Goal: Transaction & Acquisition: Purchase product/service

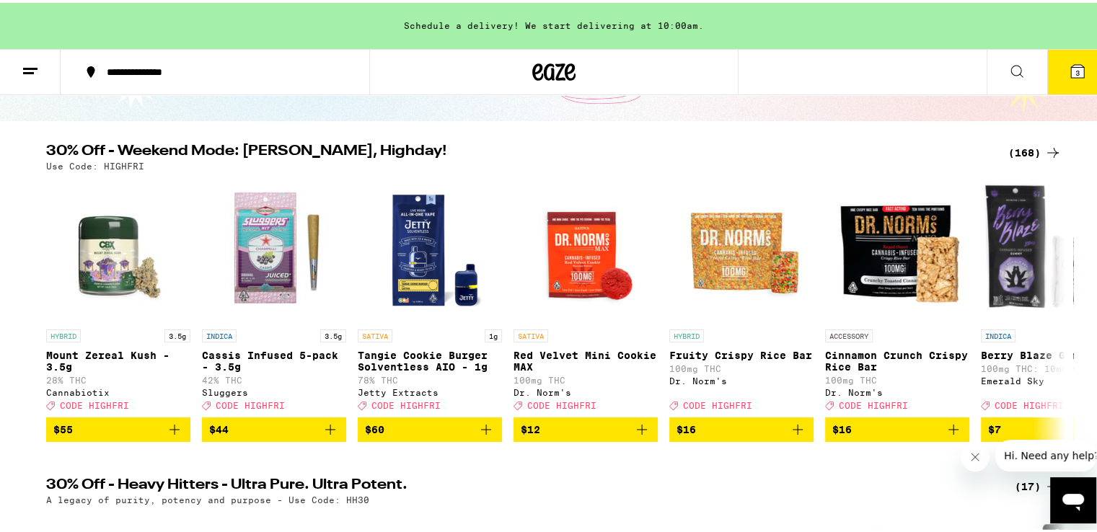
scroll to position [115, 0]
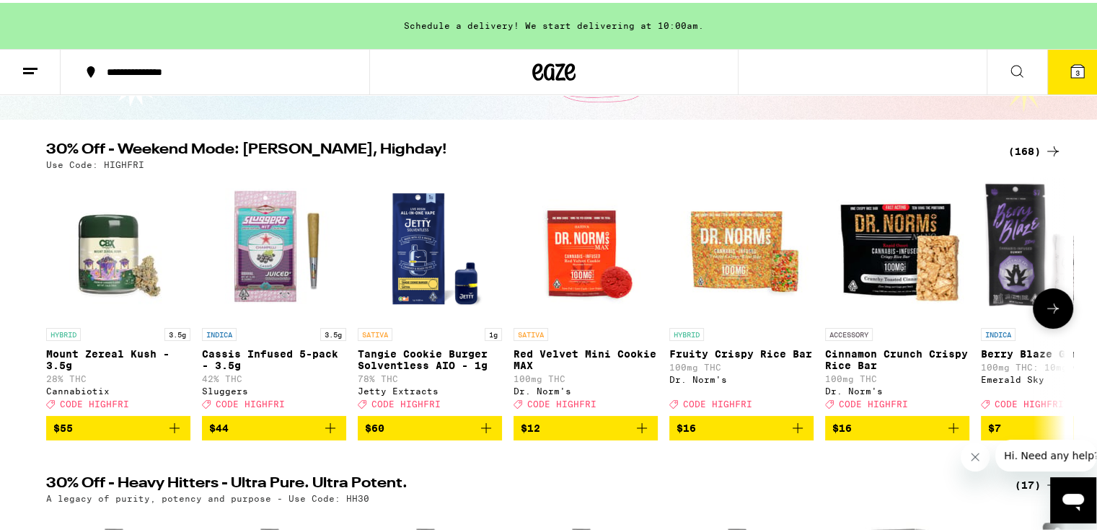
click at [1045, 307] on icon at bounding box center [1053, 305] width 17 height 17
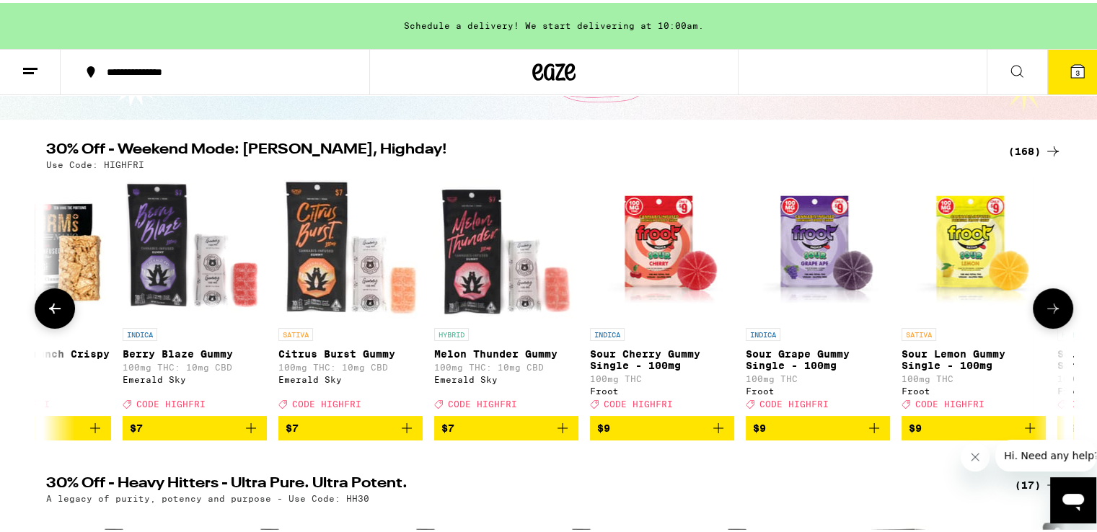
click at [1045, 307] on icon at bounding box center [1053, 305] width 17 height 17
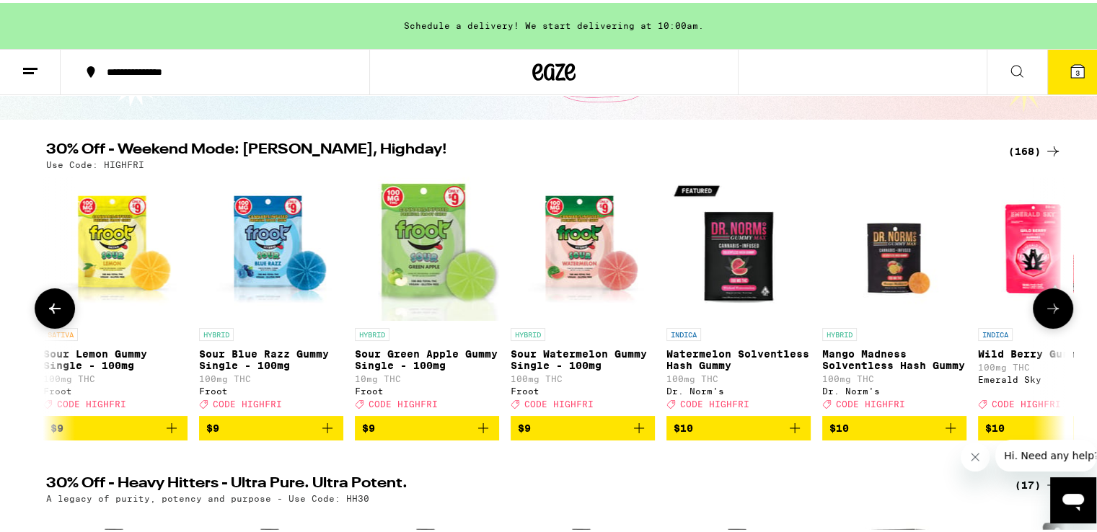
click at [1045, 307] on icon at bounding box center [1053, 305] width 17 height 17
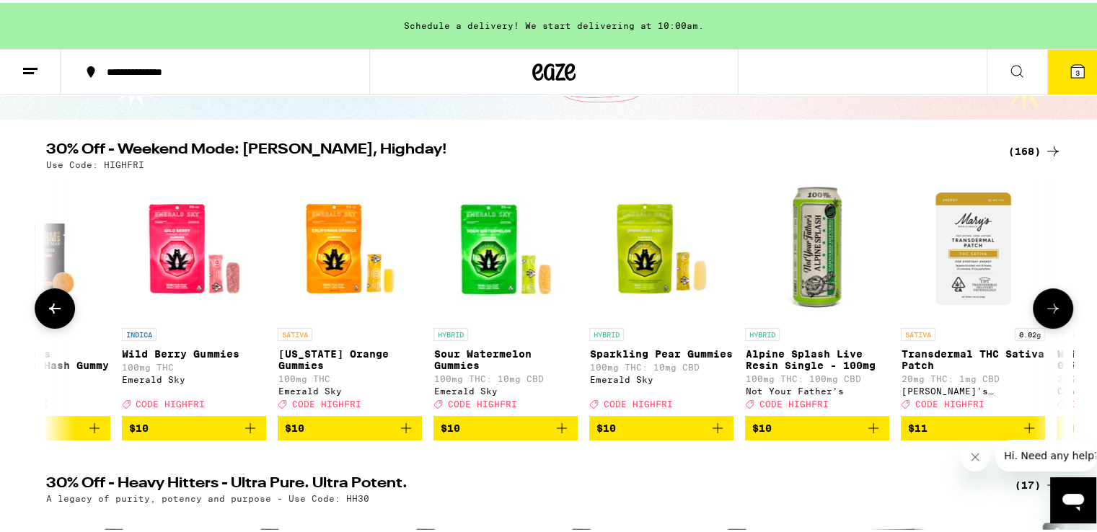
scroll to position [0, 2577]
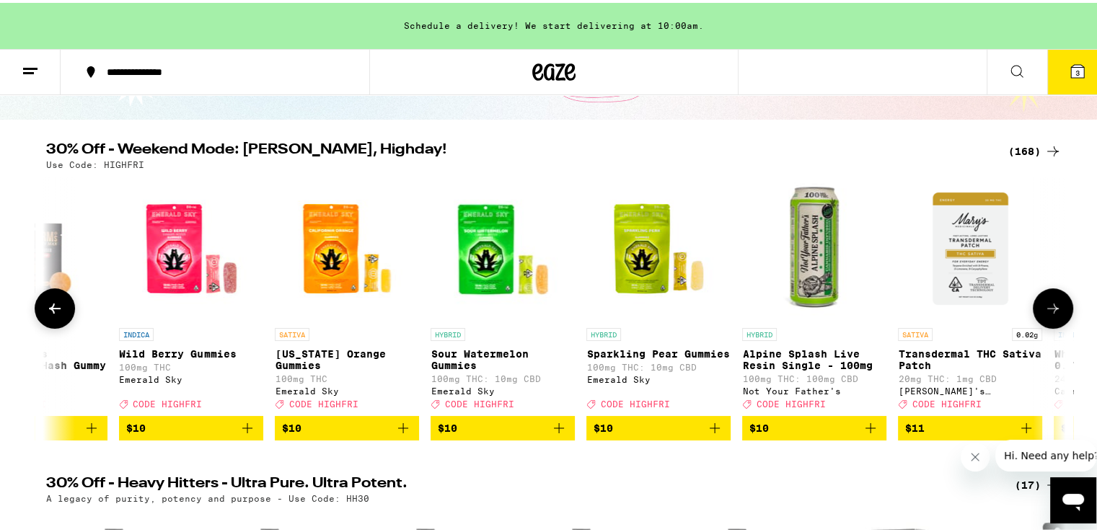
click at [1045, 307] on icon at bounding box center [1053, 305] width 17 height 17
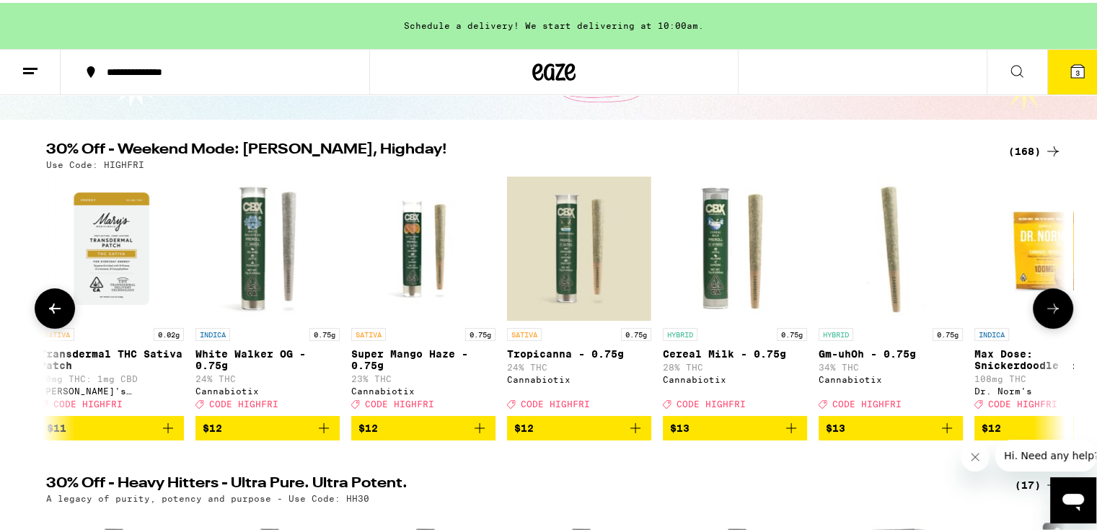
click at [1045, 307] on icon at bounding box center [1053, 305] width 17 height 17
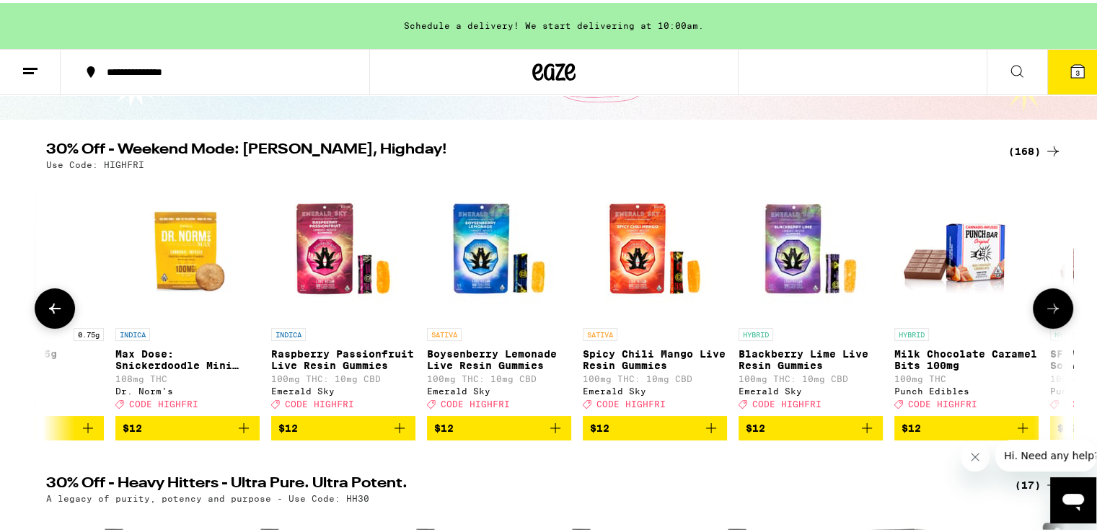
click at [1045, 307] on icon at bounding box center [1053, 305] width 17 height 17
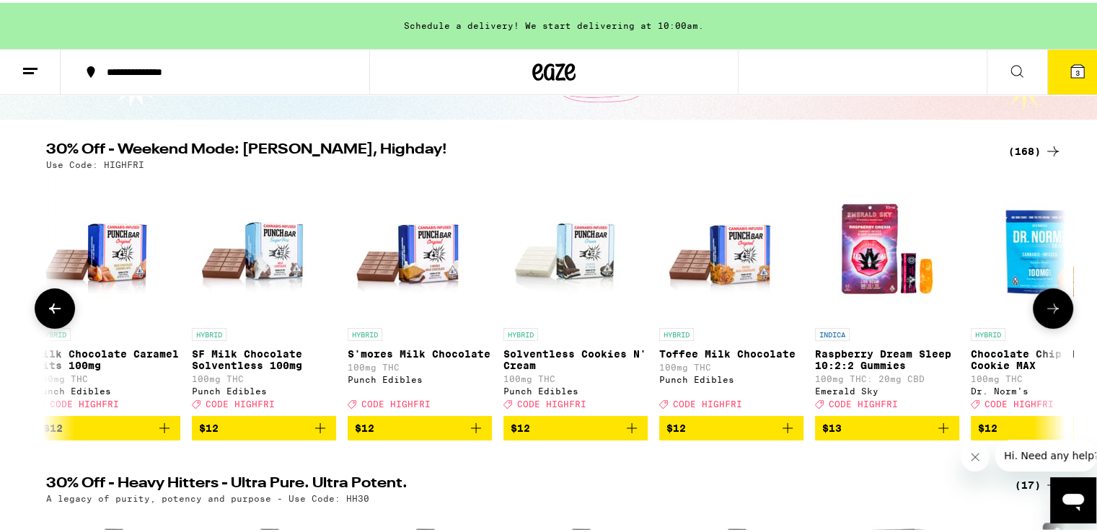
click at [1045, 307] on icon at bounding box center [1053, 305] width 17 height 17
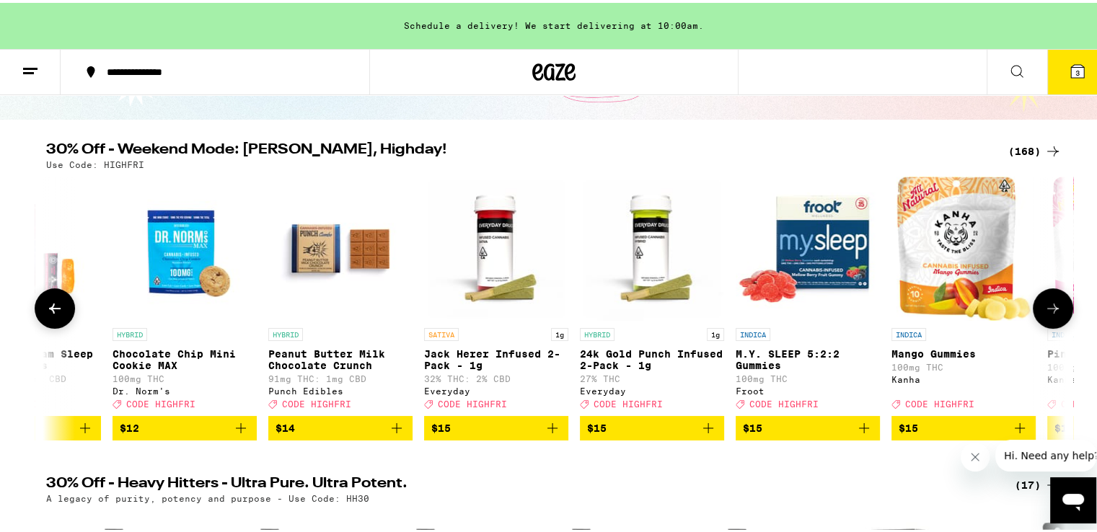
click at [1045, 307] on icon at bounding box center [1053, 305] width 17 height 17
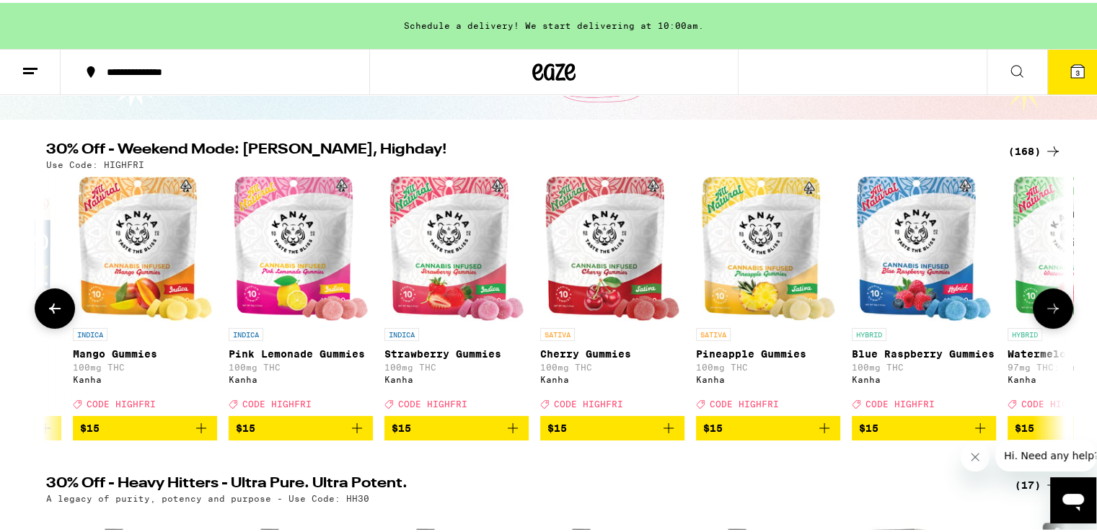
scroll to position [0, 6871]
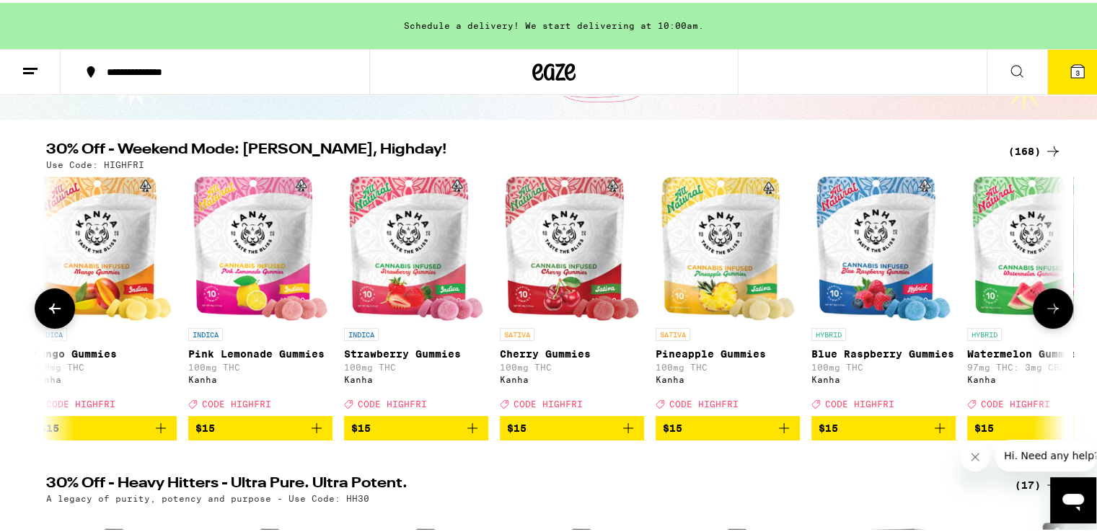
click at [1045, 307] on icon at bounding box center [1053, 305] width 17 height 17
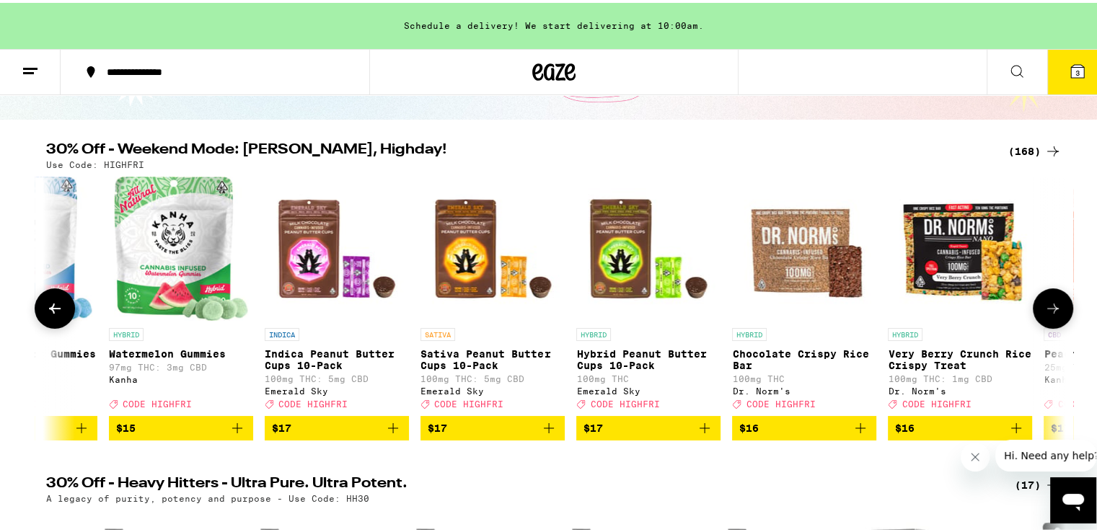
click at [1045, 307] on icon at bounding box center [1053, 305] width 17 height 17
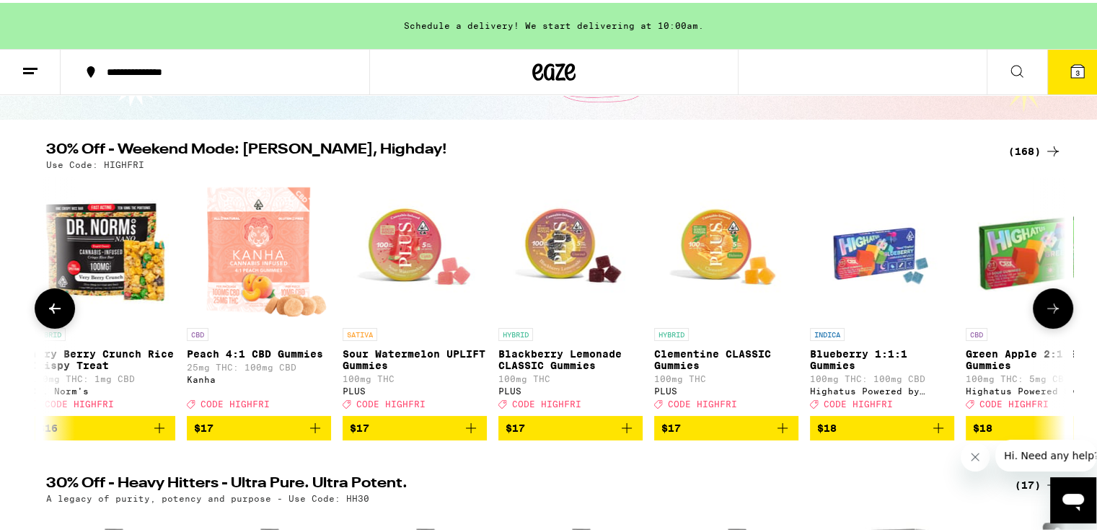
scroll to position [0, 8589]
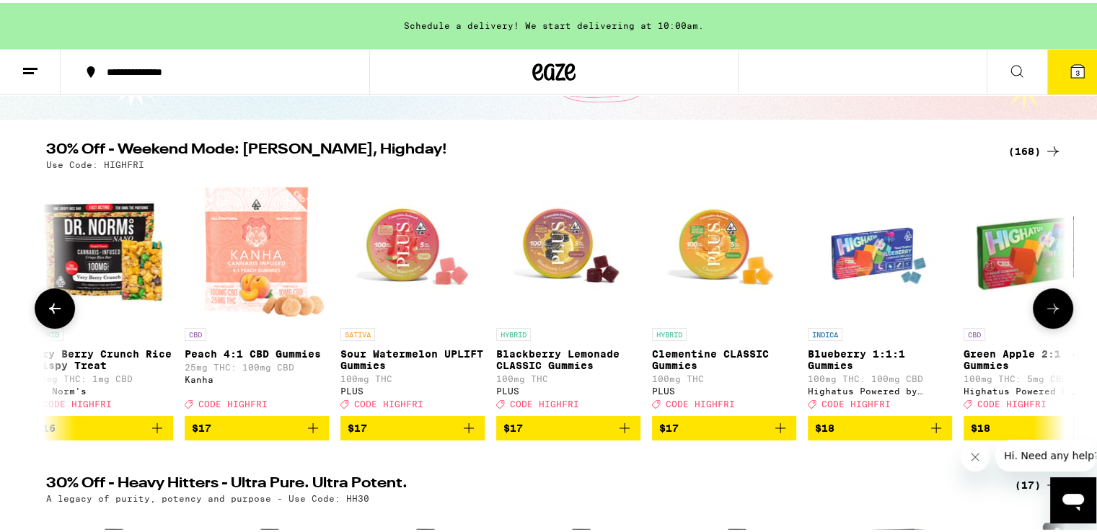
click at [1045, 307] on icon at bounding box center [1053, 305] width 17 height 17
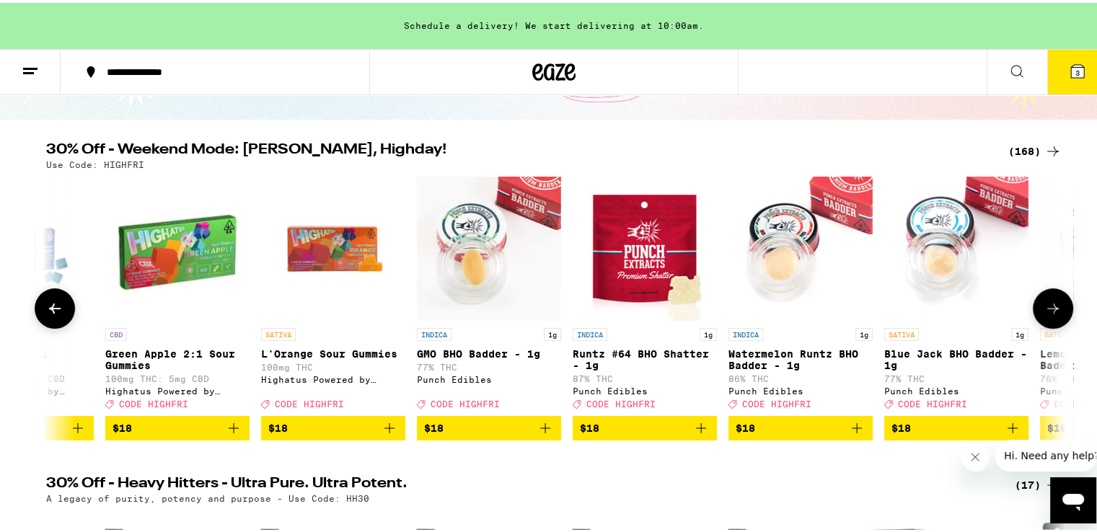
click at [1045, 307] on icon at bounding box center [1053, 305] width 17 height 17
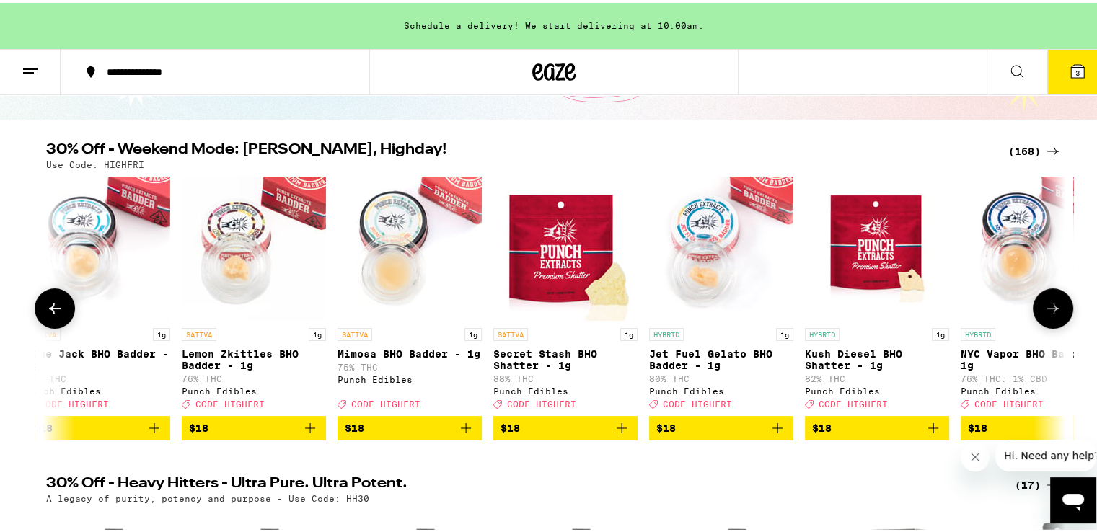
click at [1045, 307] on icon at bounding box center [1053, 305] width 17 height 17
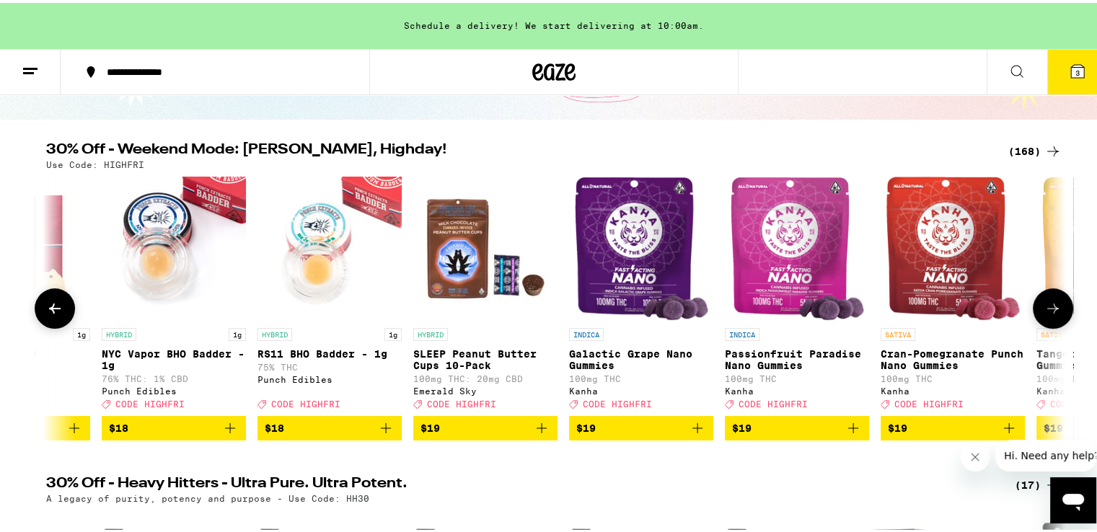
click at [1045, 307] on icon at bounding box center [1053, 305] width 17 height 17
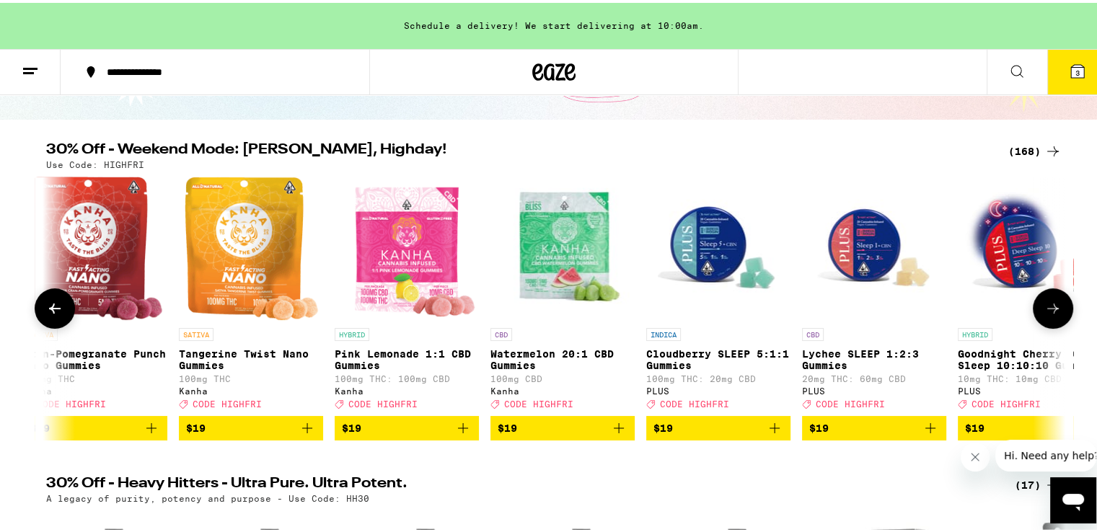
scroll to position [0, 12024]
click at [1045, 307] on icon at bounding box center [1053, 305] width 17 height 17
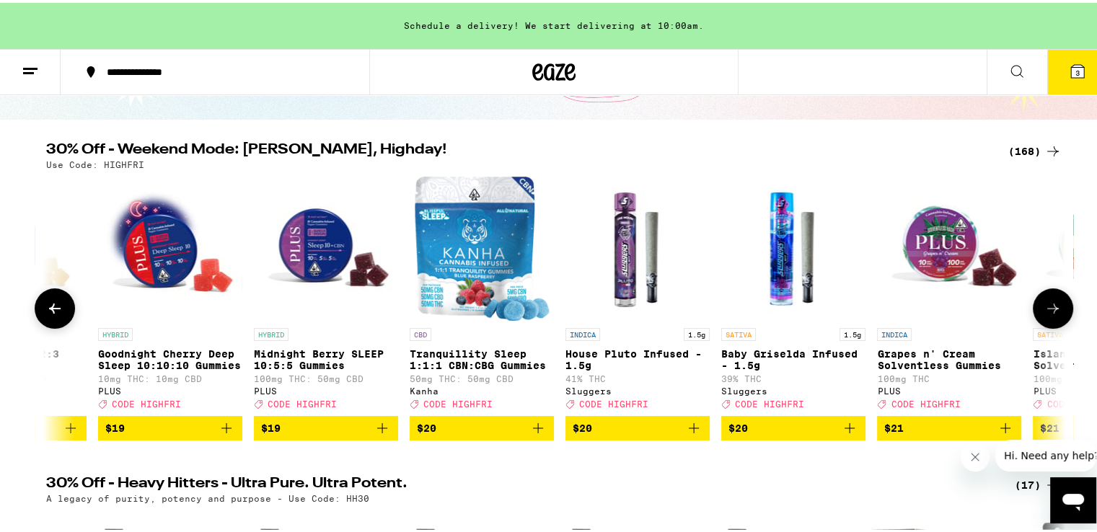
click at [1045, 307] on icon at bounding box center [1053, 305] width 17 height 17
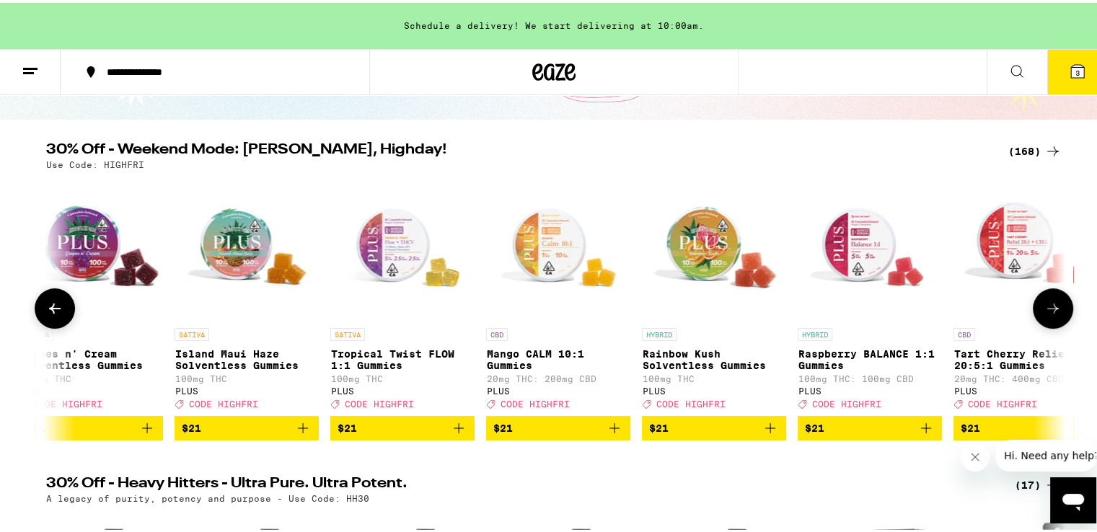
click at [1045, 307] on icon at bounding box center [1053, 305] width 17 height 17
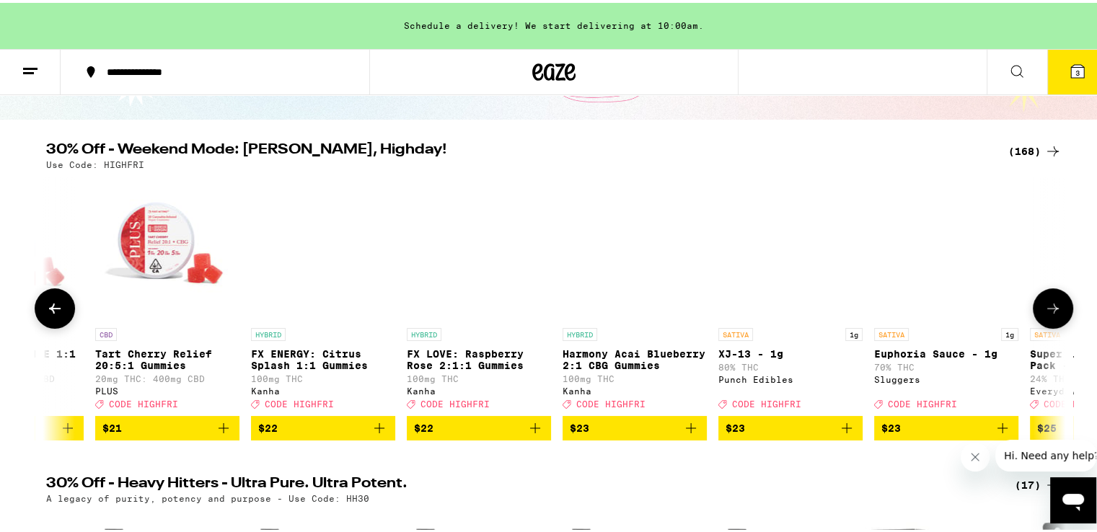
click at [1045, 307] on icon at bounding box center [1053, 305] width 17 height 17
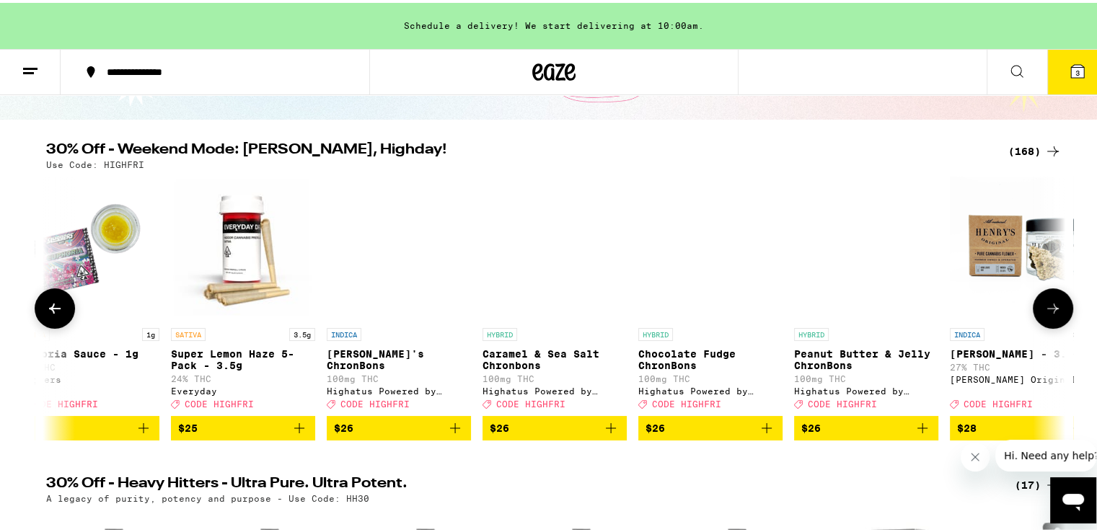
click at [1045, 307] on icon at bounding box center [1053, 305] width 17 height 17
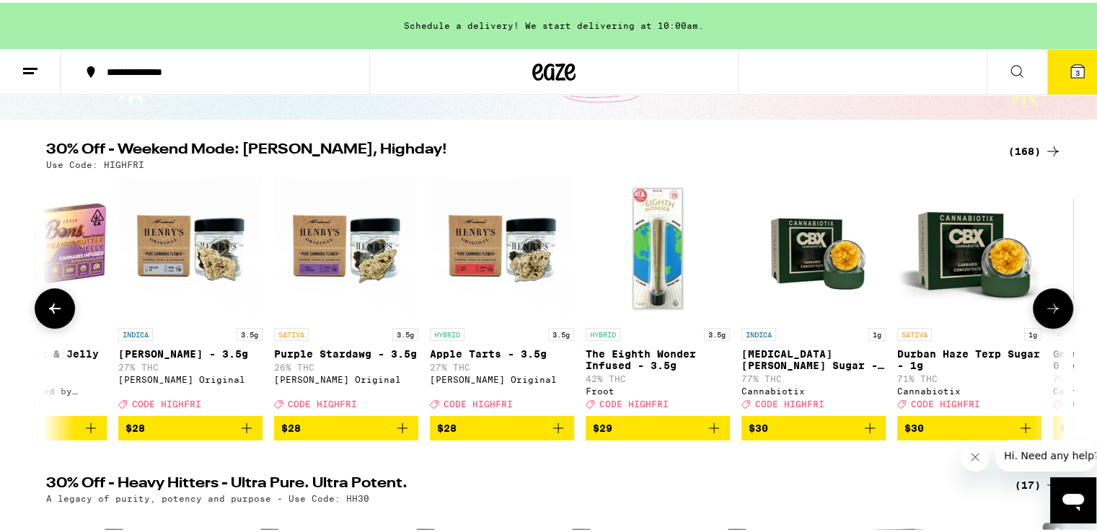
scroll to position [0, 16319]
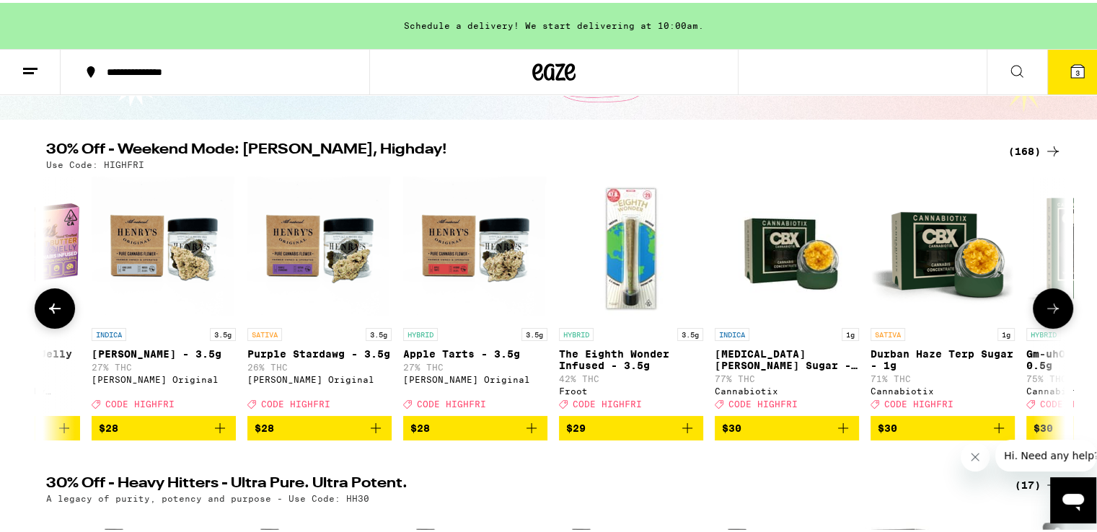
click at [1045, 307] on icon at bounding box center [1053, 305] width 17 height 17
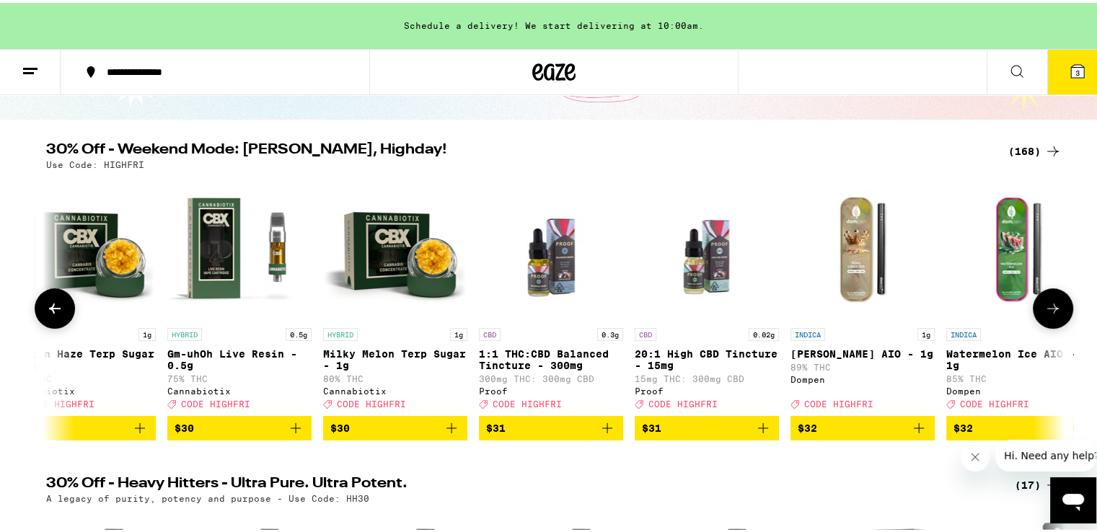
click at [1045, 307] on icon at bounding box center [1053, 305] width 17 height 17
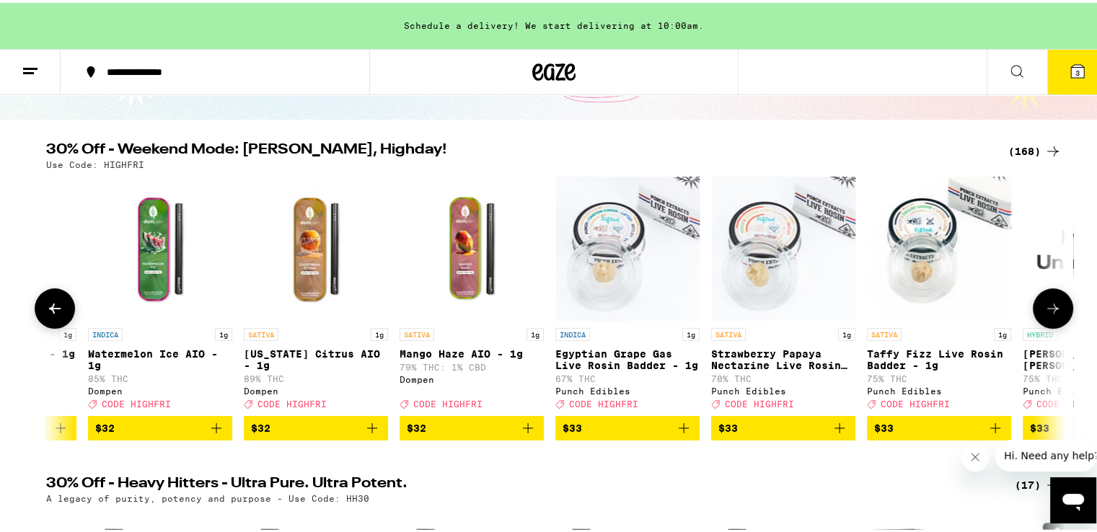
click at [1045, 307] on icon at bounding box center [1053, 305] width 17 height 17
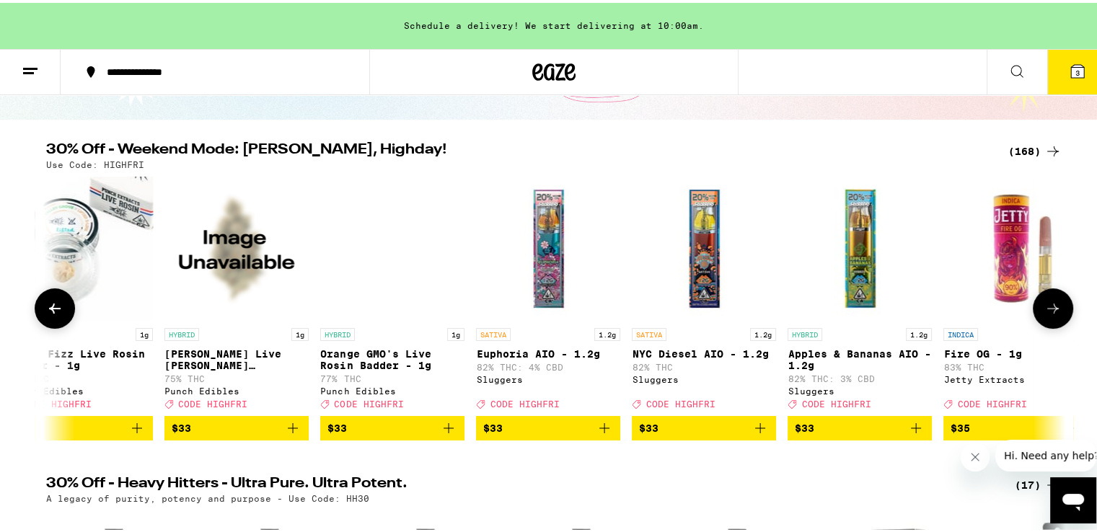
click at [1045, 307] on icon at bounding box center [1053, 305] width 17 height 17
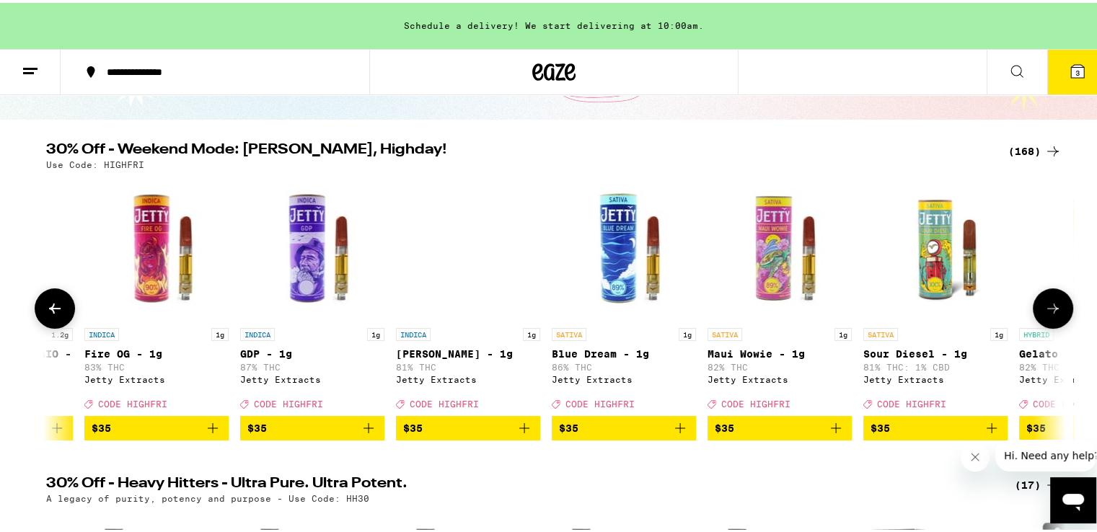
click at [1045, 307] on icon at bounding box center [1053, 305] width 17 height 17
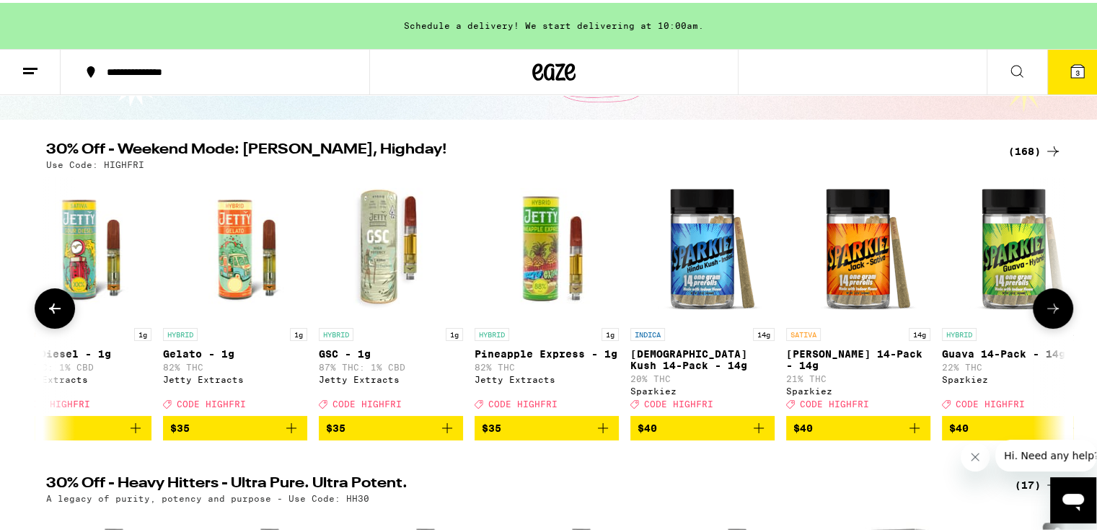
click at [1045, 307] on icon at bounding box center [1053, 305] width 17 height 17
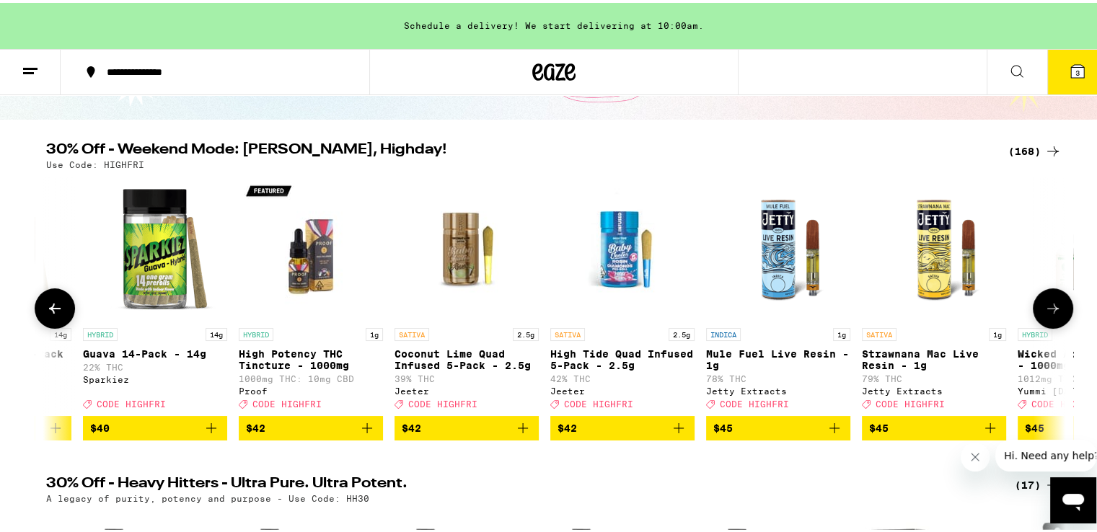
click at [1045, 307] on icon at bounding box center [1053, 305] width 17 height 17
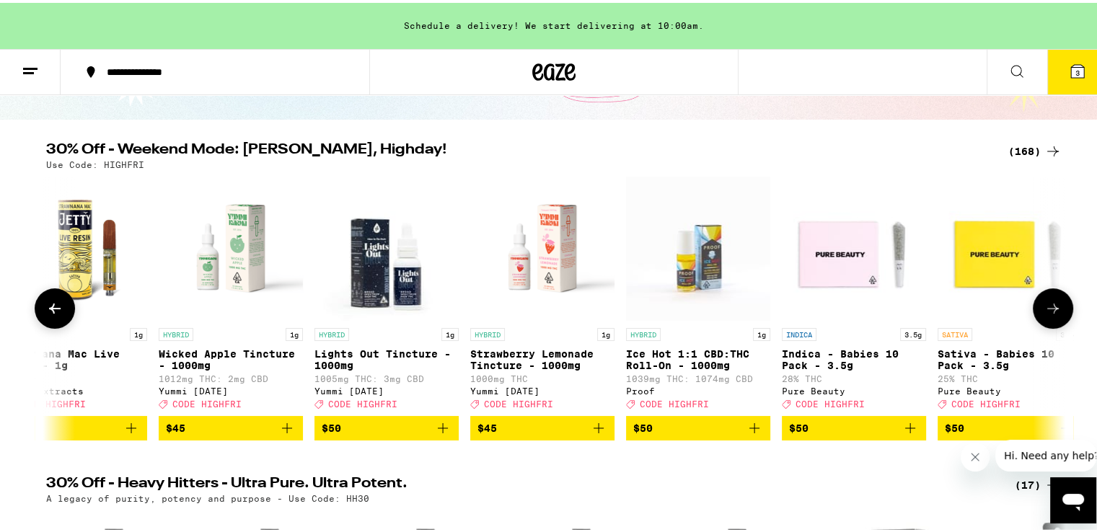
click at [1045, 307] on icon at bounding box center [1053, 305] width 17 height 17
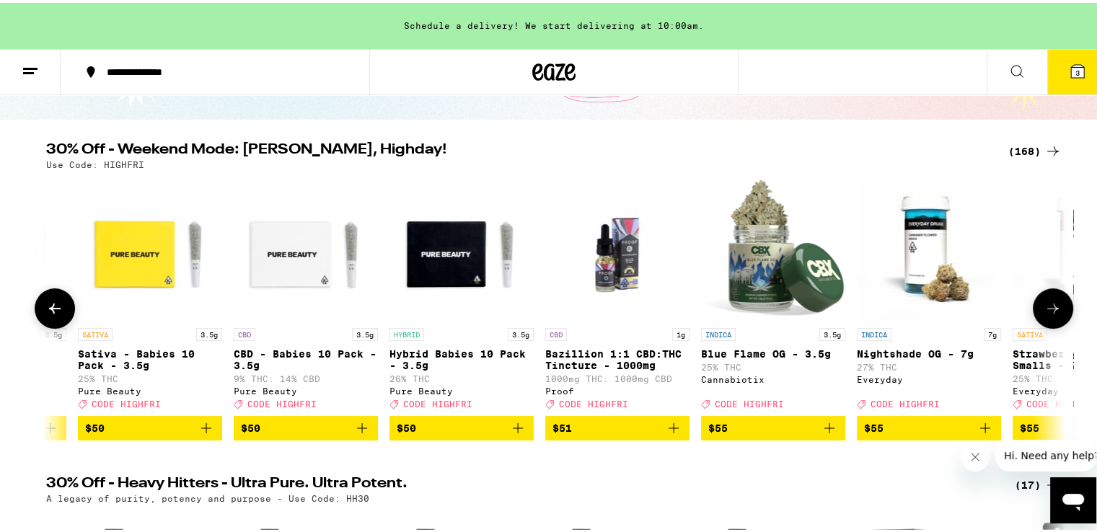
click at [1045, 307] on icon at bounding box center [1053, 305] width 17 height 17
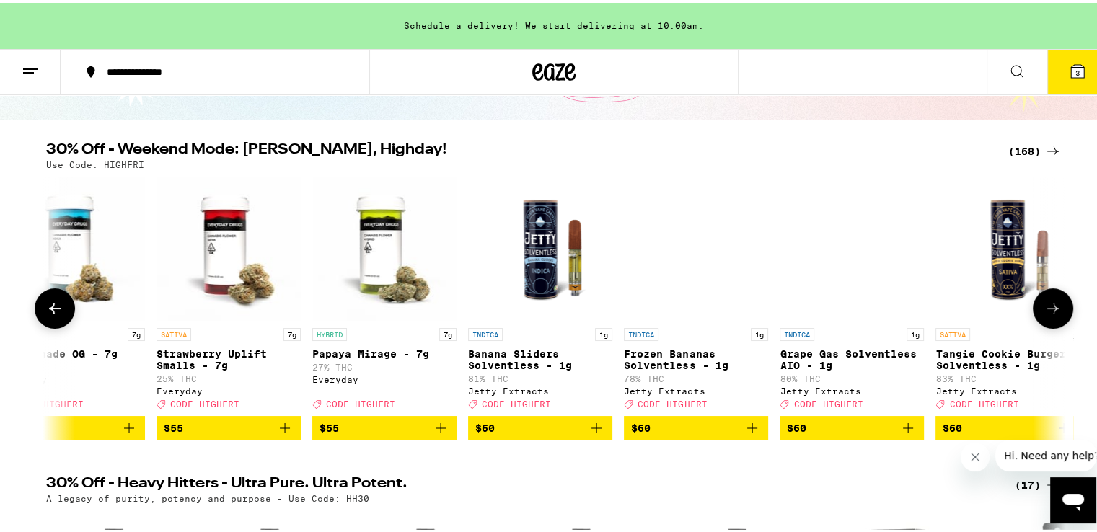
click at [1045, 307] on icon at bounding box center [1053, 305] width 17 height 17
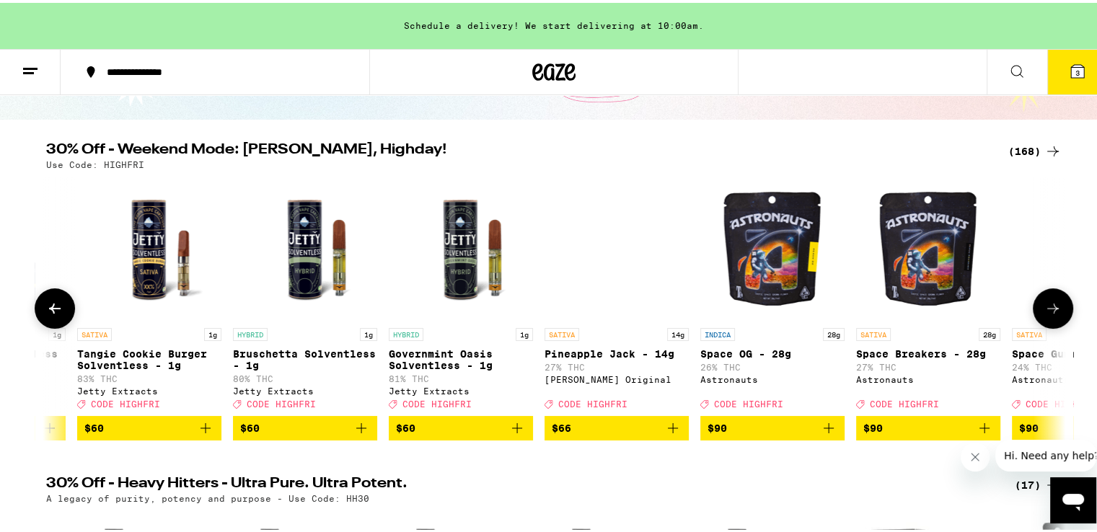
click at [1045, 307] on icon at bounding box center [1053, 305] width 17 height 17
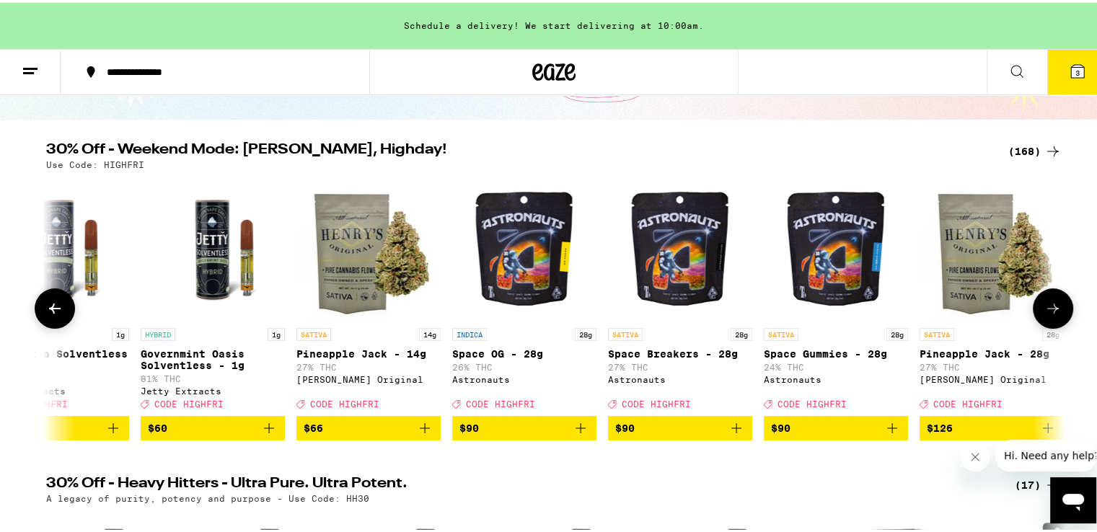
scroll to position [0, 25167]
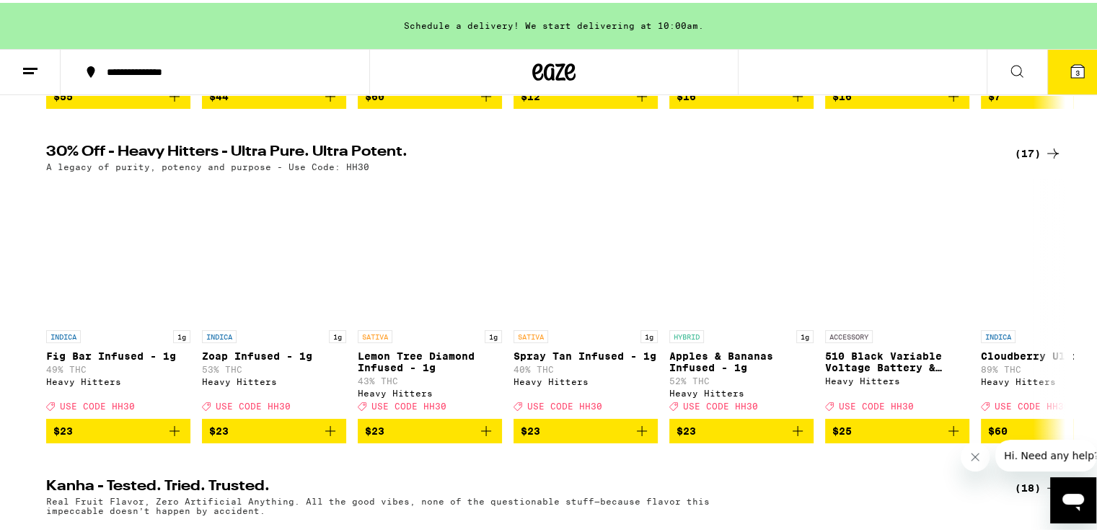
scroll to position [482, 0]
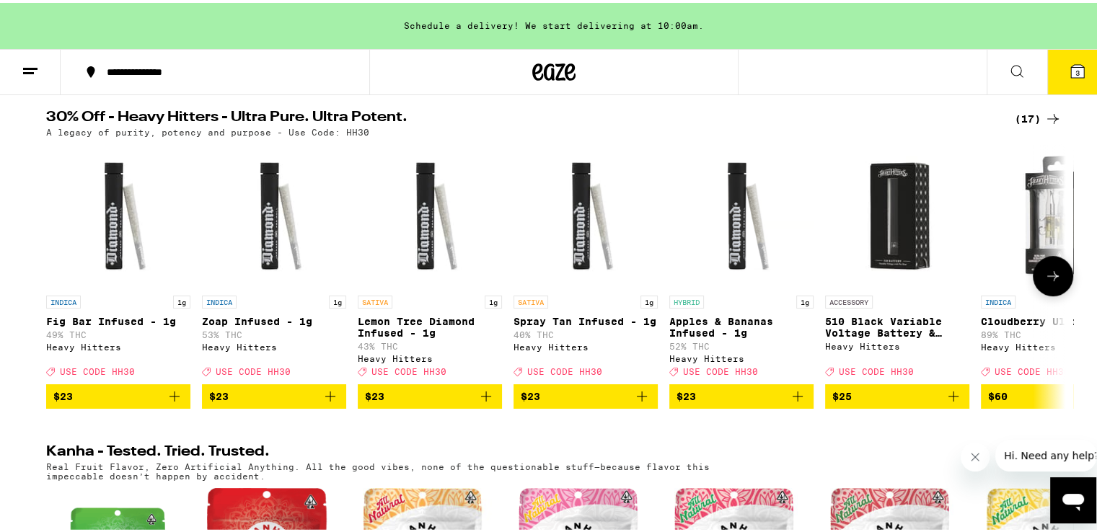
click at [1051, 282] on icon at bounding box center [1053, 273] width 17 height 17
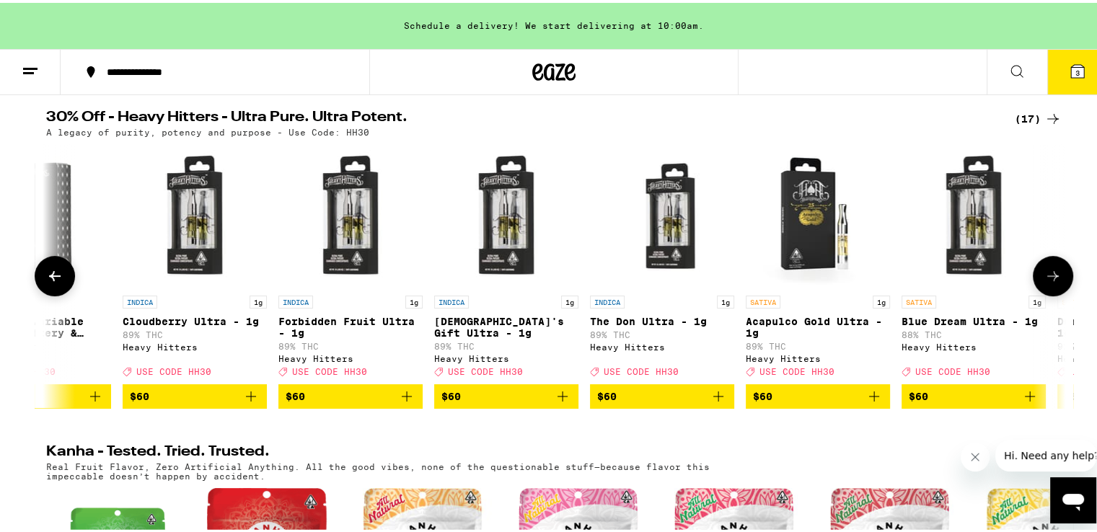
click at [1051, 282] on icon at bounding box center [1053, 273] width 17 height 17
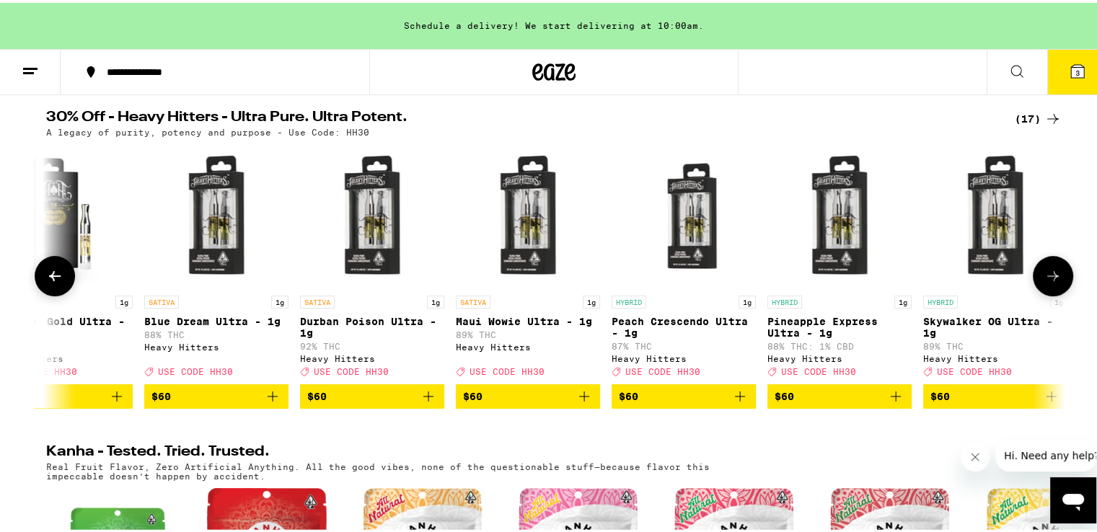
scroll to position [0, 1634]
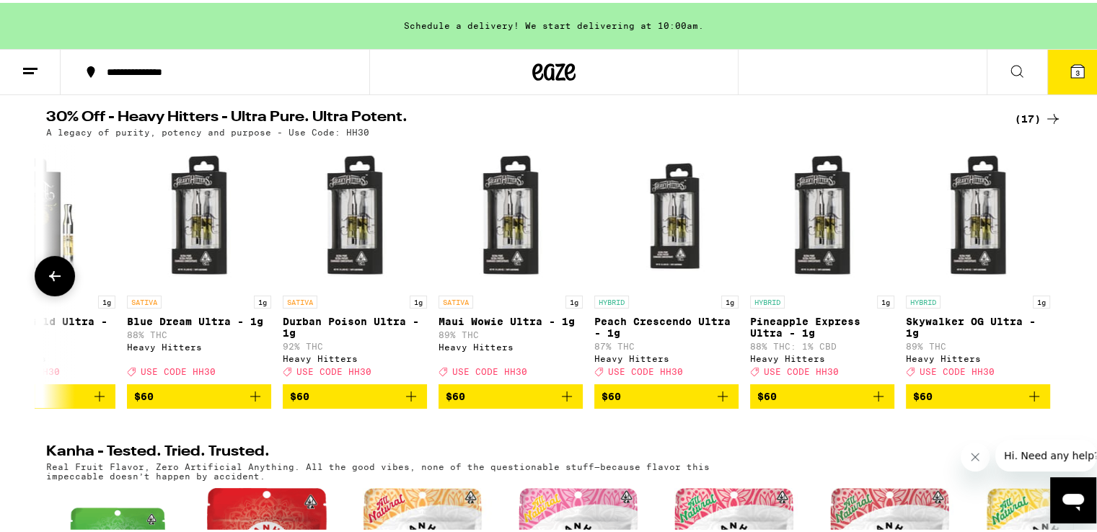
click at [1051, 286] on div at bounding box center [1053, 273] width 40 height 40
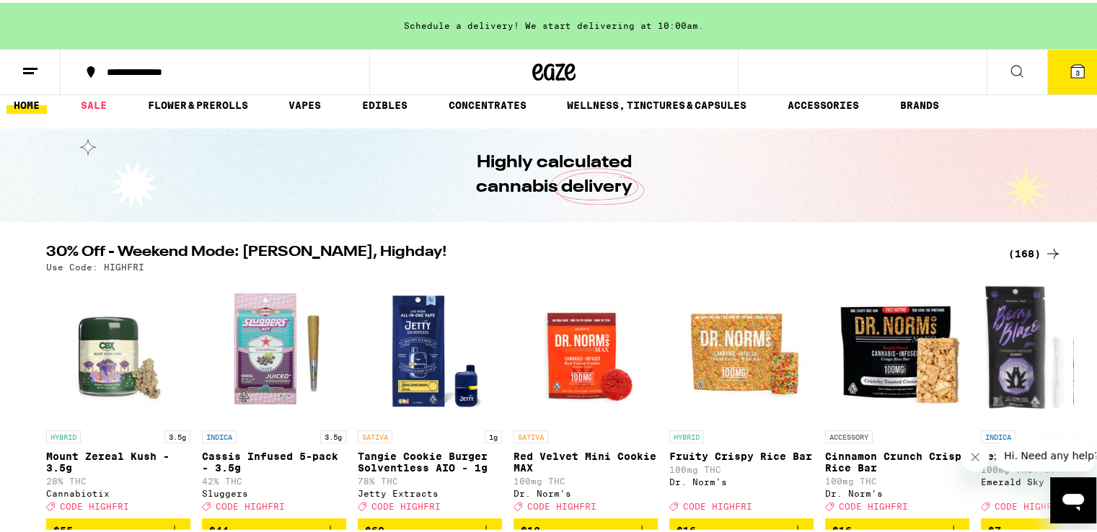
scroll to position [0, 0]
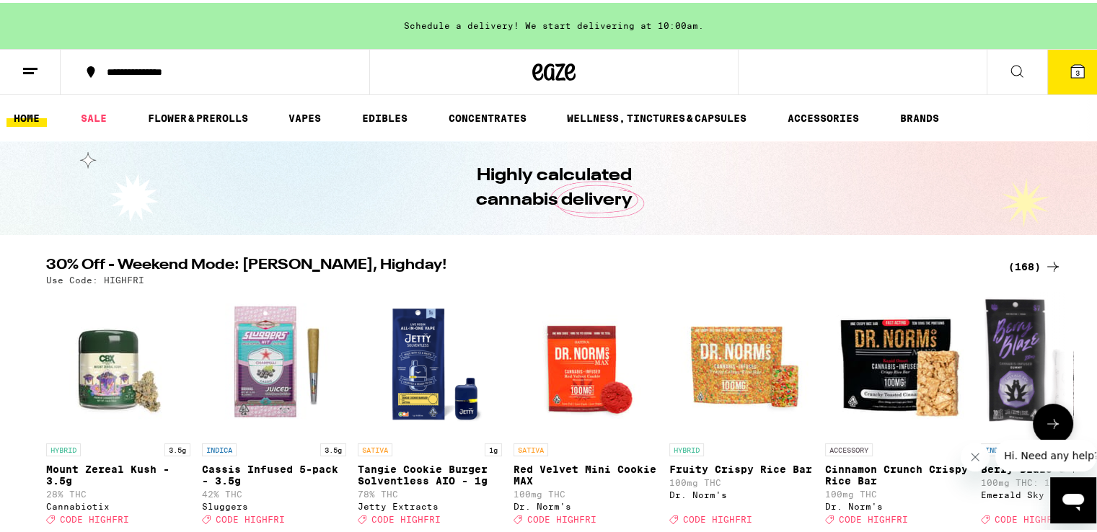
click at [1048, 419] on icon at bounding box center [1053, 421] width 17 height 17
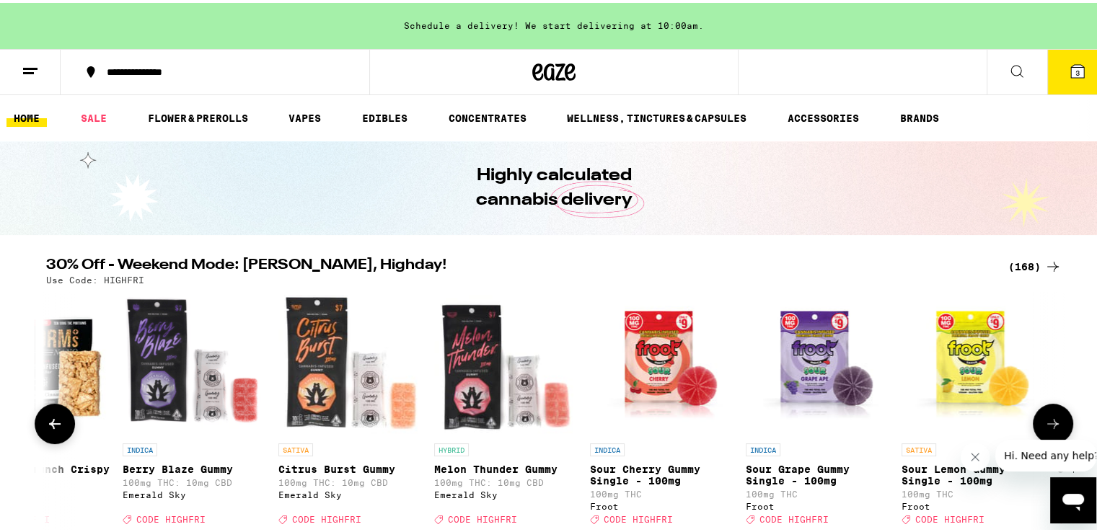
click at [1048, 419] on icon at bounding box center [1053, 421] width 17 height 17
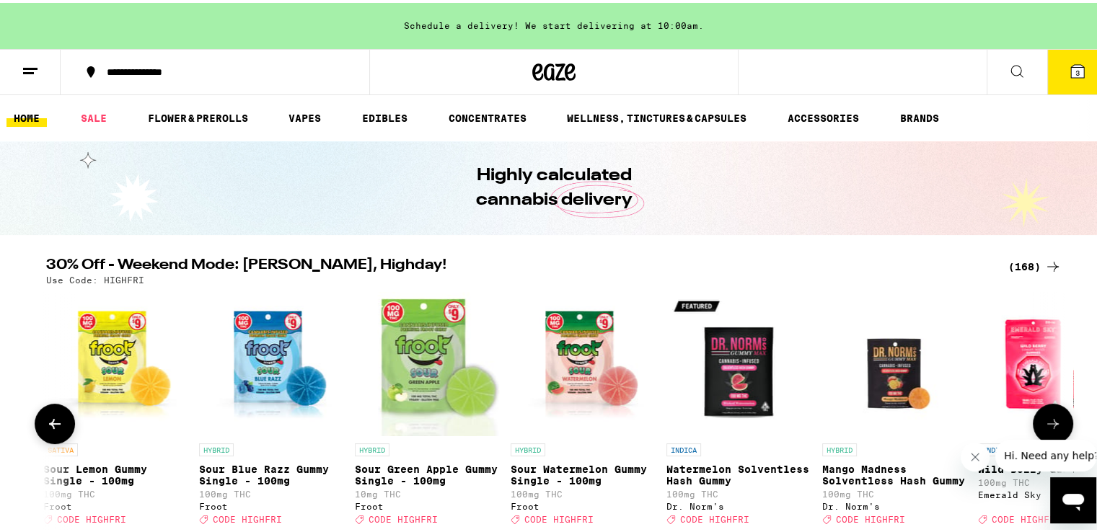
click at [1048, 419] on icon at bounding box center [1053, 421] width 17 height 17
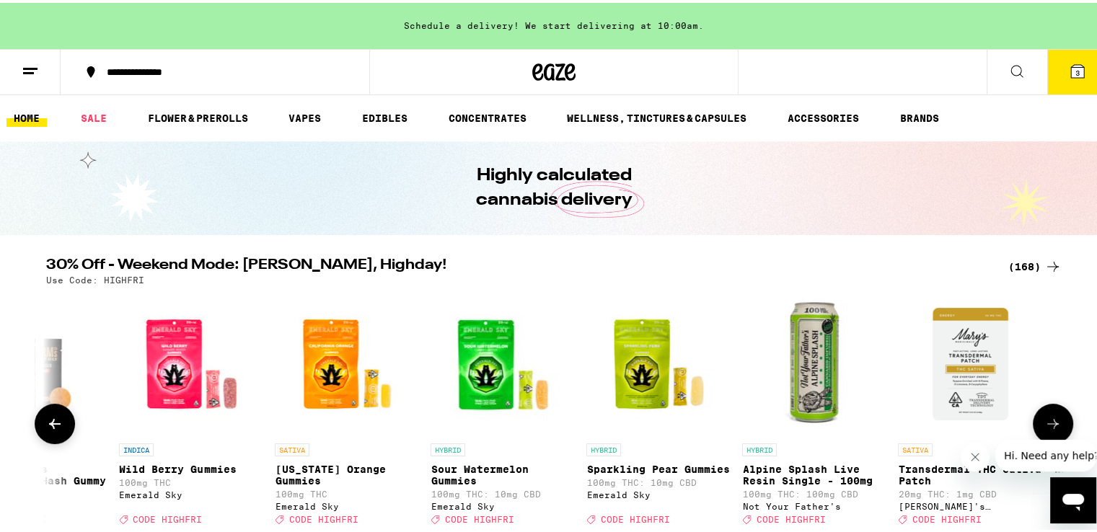
click at [1048, 419] on icon at bounding box center [1053, 421] width 17 height 17
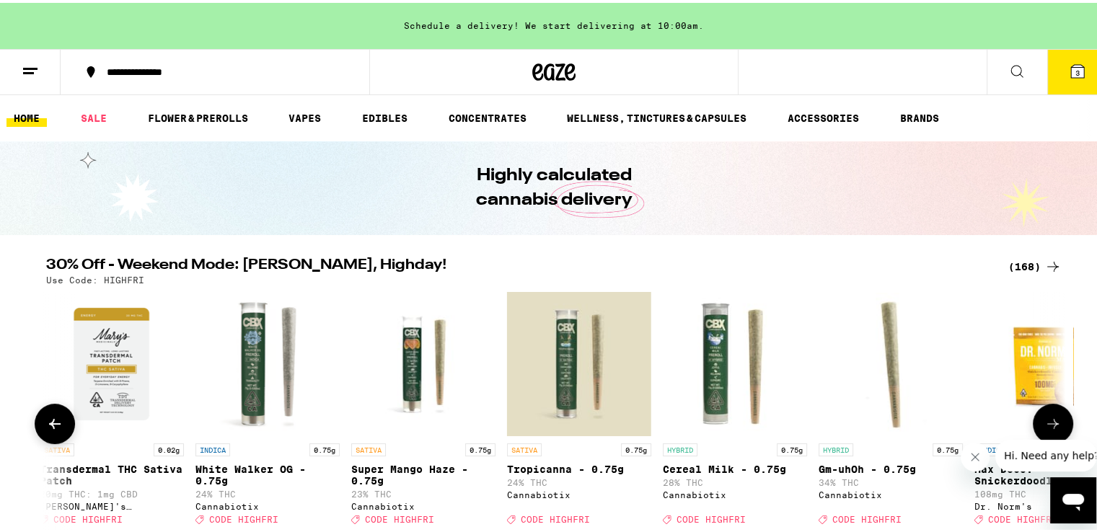
click at [1048, 419] on icon at bounding box center [1053, 421] width 17 height 17
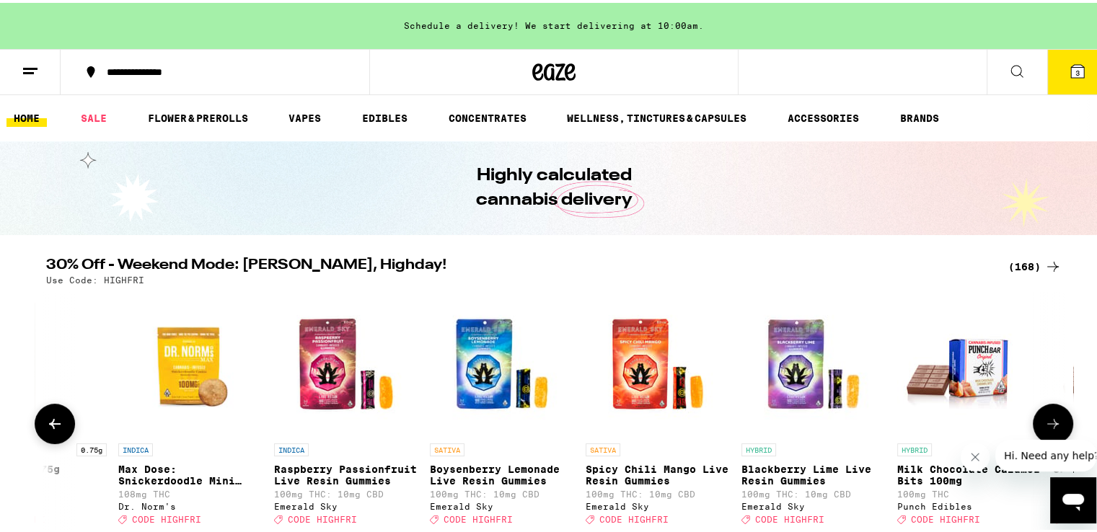
scroll to position [0, 4295]
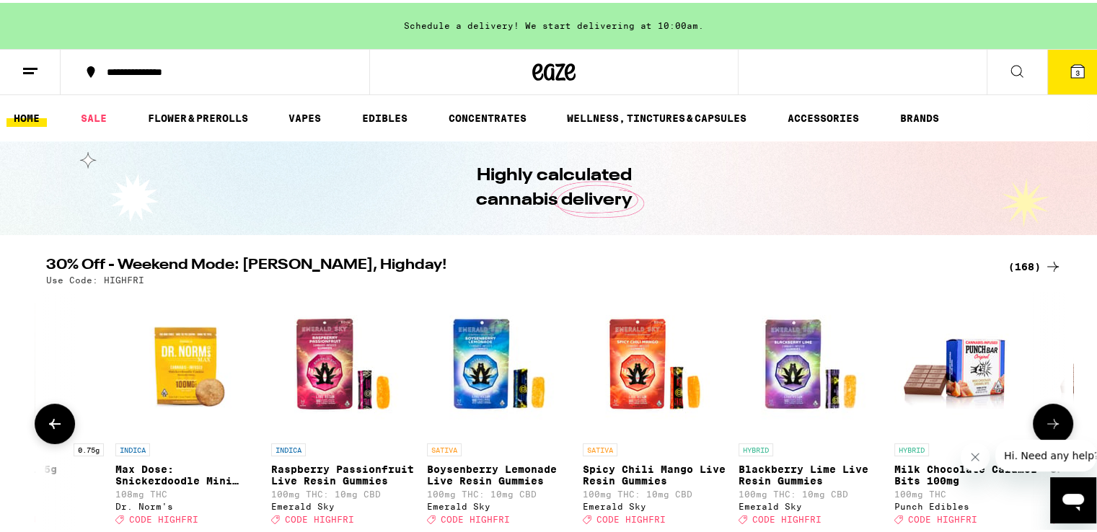
click at [53, 424] on icon at bounding box center [54, 421] width 17 height 17
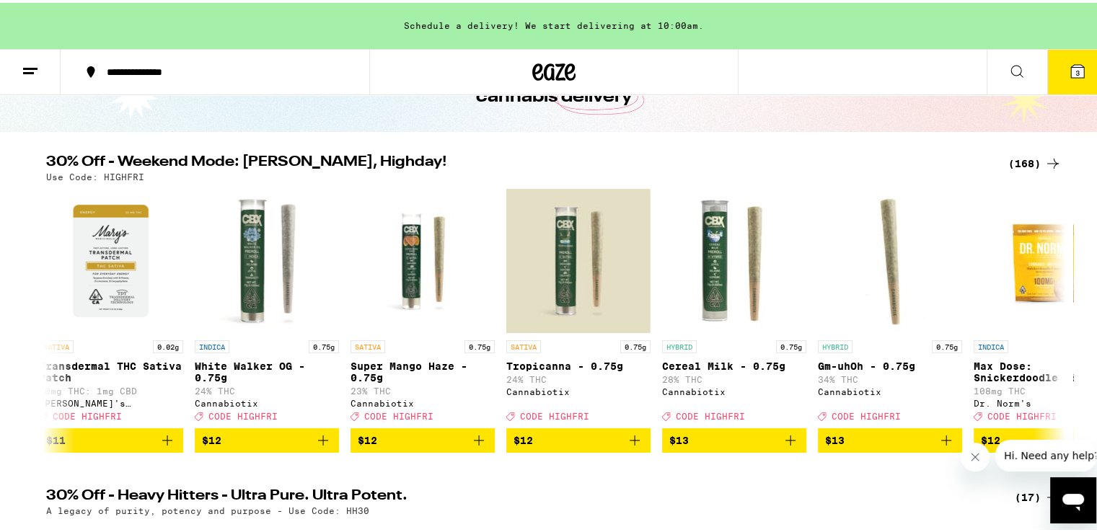
scroll to position [113, 0]
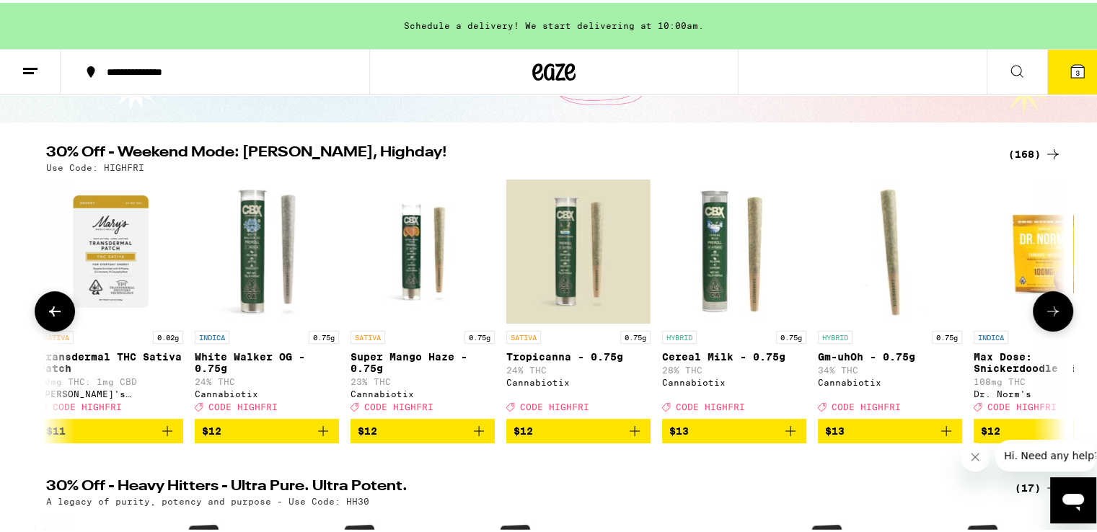
click at [1046, 307] on icon at bounding box center [1053, 308] width 17 height 17
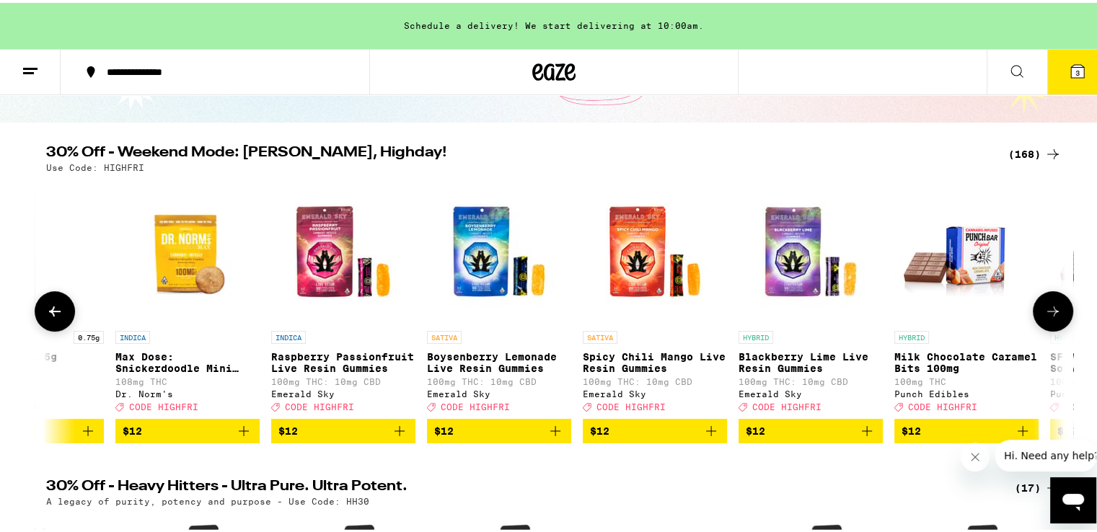
click at [1046, 307] on icon at bounding box center [1053, 308] width 17 height 17
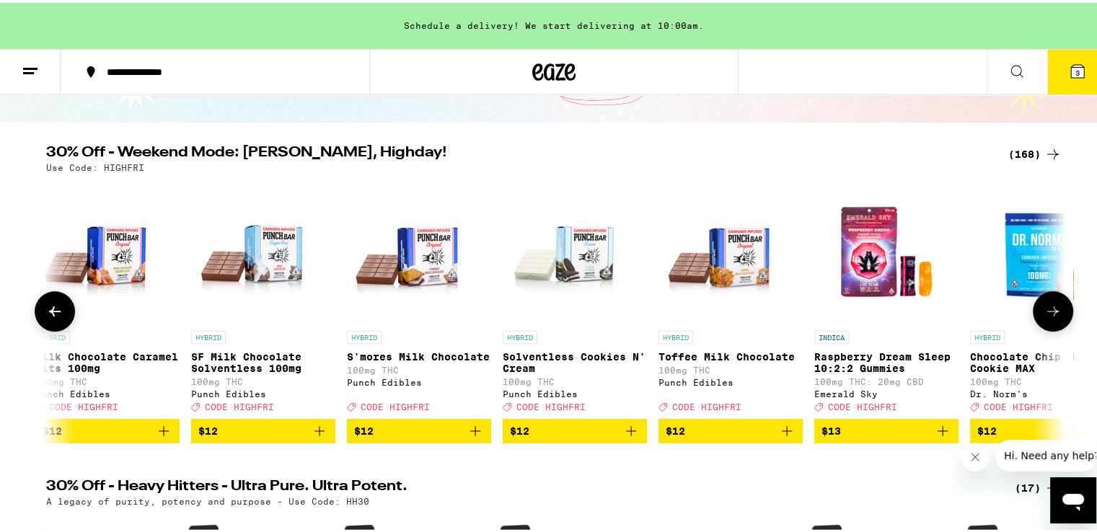
click at [1046, 307] on icon at bounding box center [1053, 308] width 17 height 17
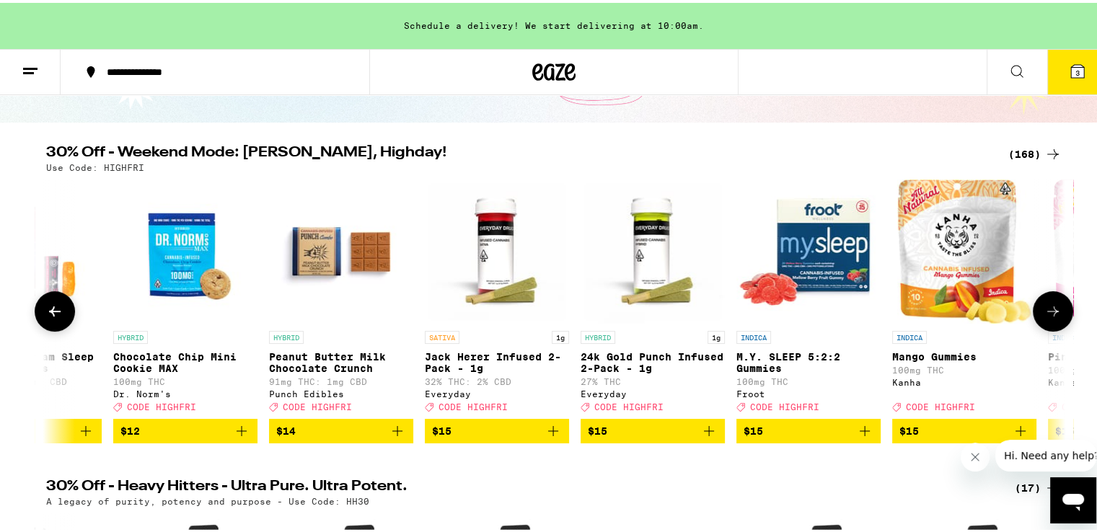
scroll to position [0, 6013]
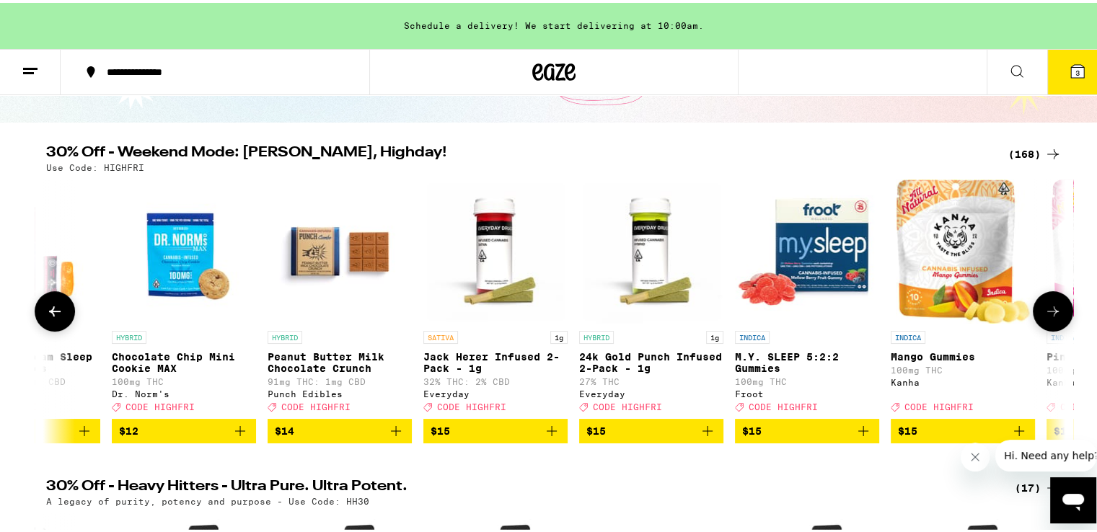
click at [1046, 307] on icon at bounding box center [1053, 308] width 17 height 17
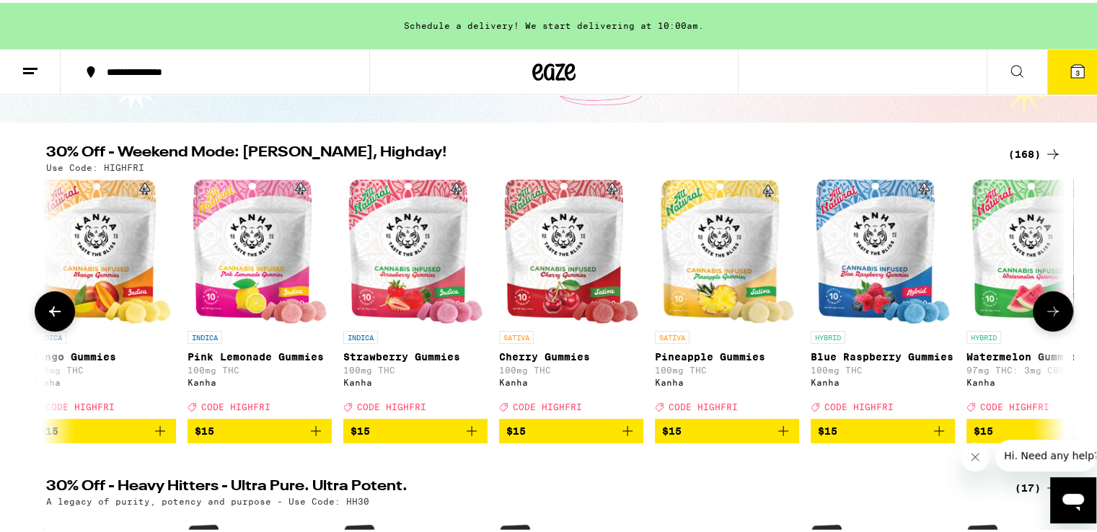
click at [1046, 307] on icon at bounding box center [1053, 308] width 17 height 17
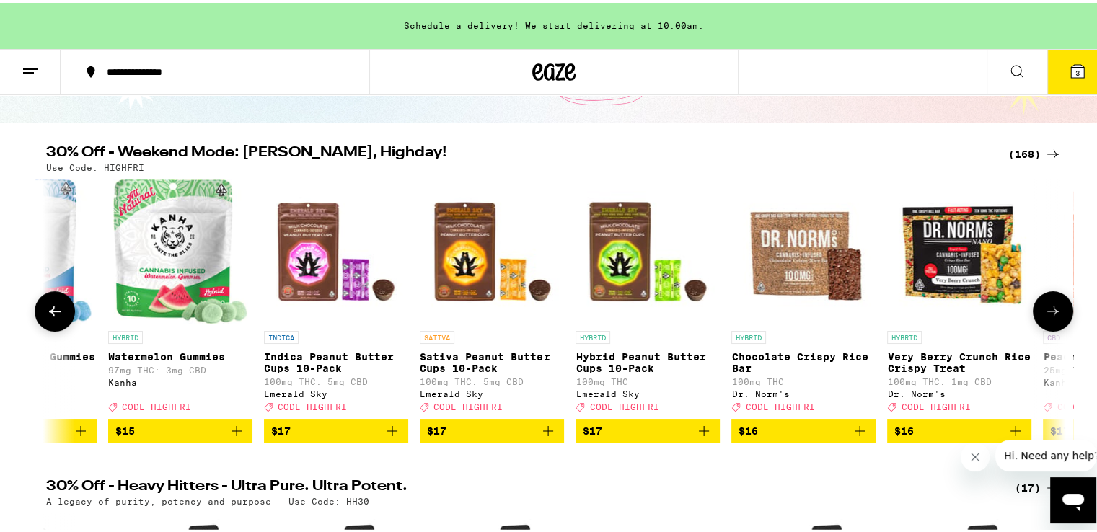
click at [1046, 307] on icon at bounding box center [1053, 308] width 17 height 17
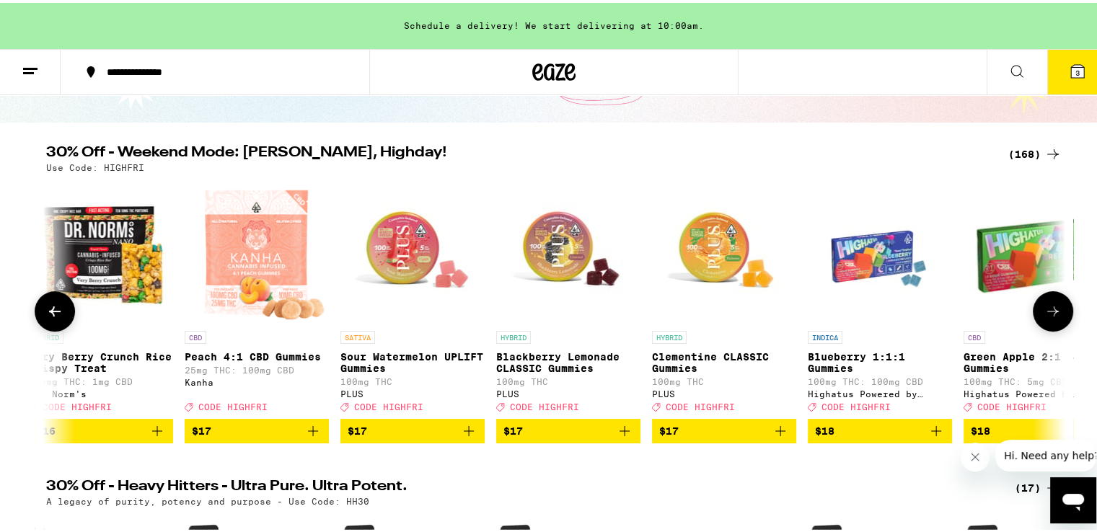
click at [1046, 307] on icon at bounding box center [1053, 308] width 17 height 17
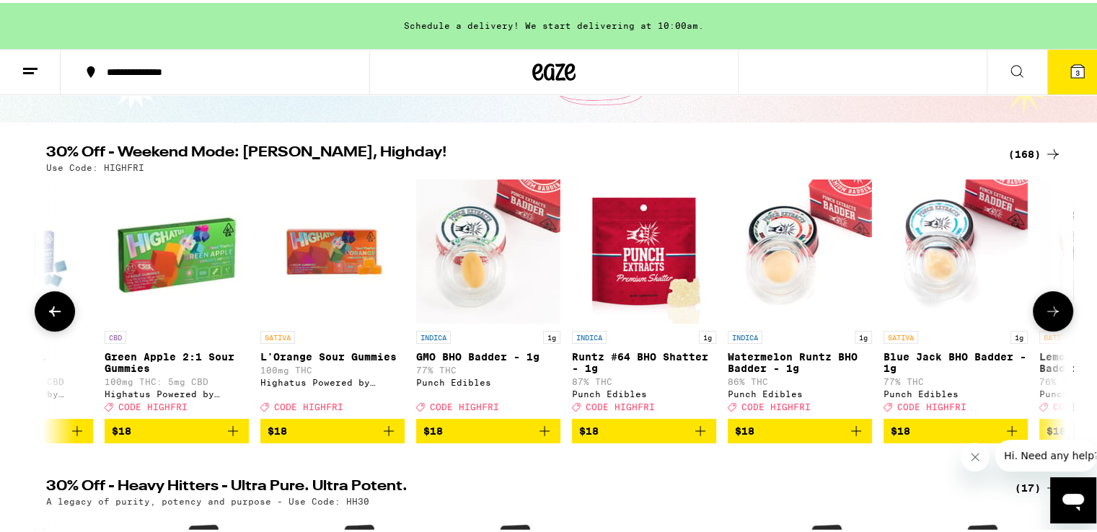
click at [1046, 307] on icon at bounding box center [1053, 308] width 17 height 17
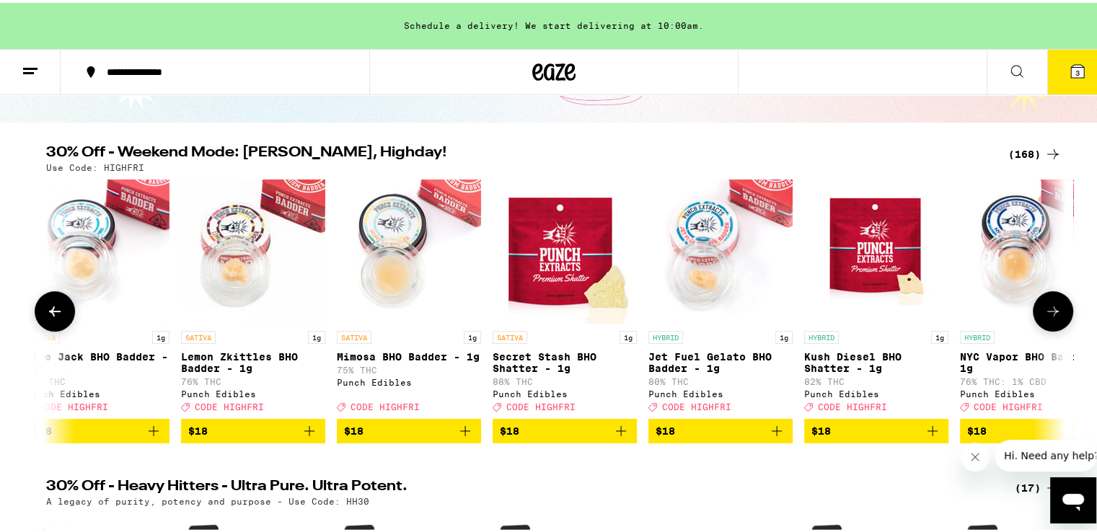
click at [1046, 307] on icon at bounding box center [1053, 308] width 17 height 17
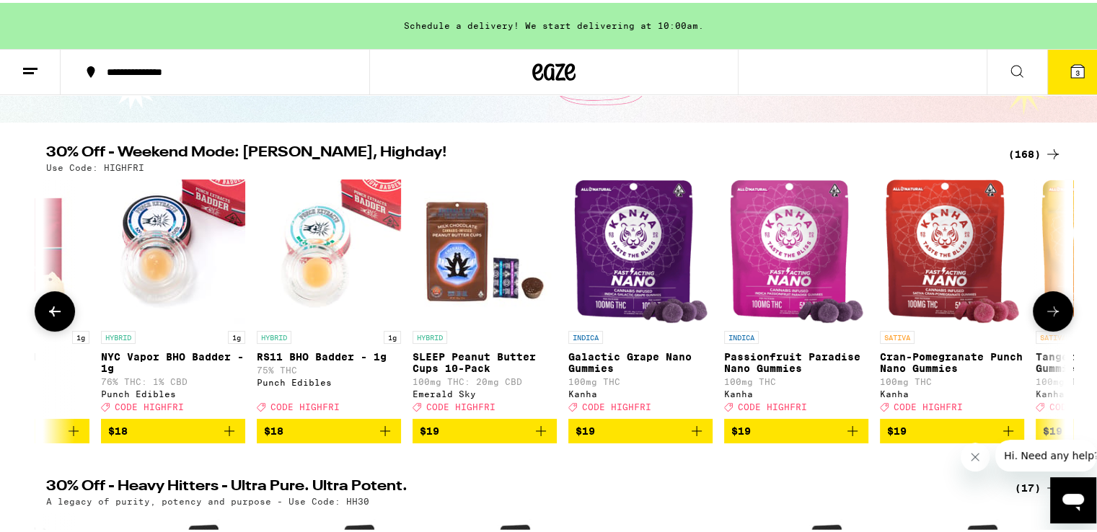
click at [1046, 307] on icon at bounding box center [1053, 308] width 17 height 17
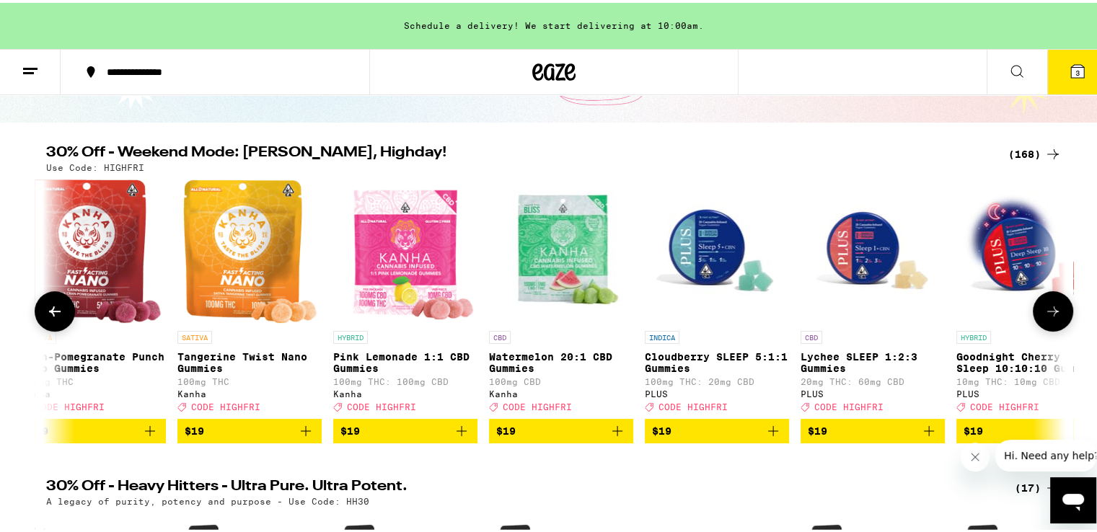
click at [1046, 307] on icon at bounding box center [1053, 308] width 17 height 17
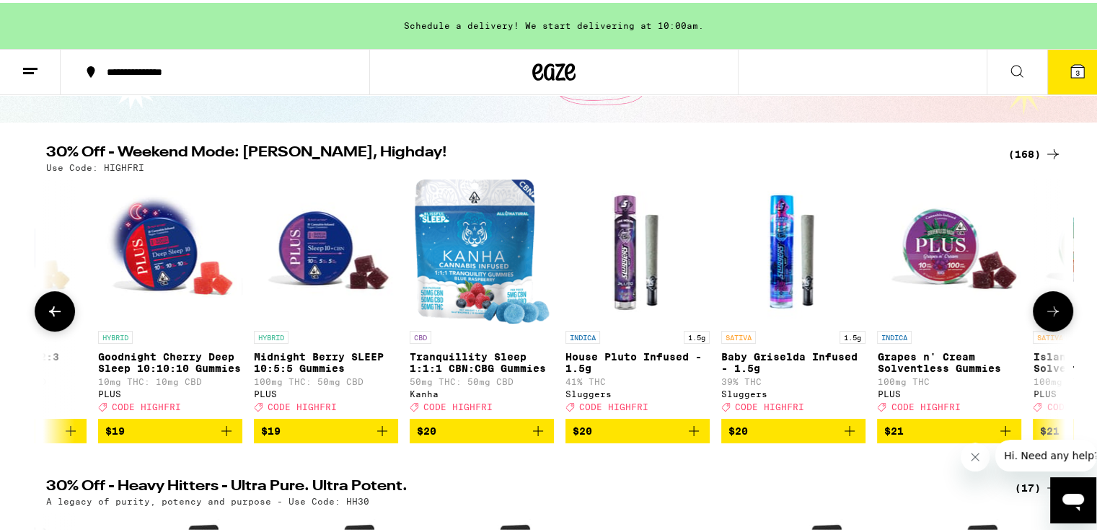
click at [1046, 307] on icon at bounding box center [1053, 308] width 17 height 17
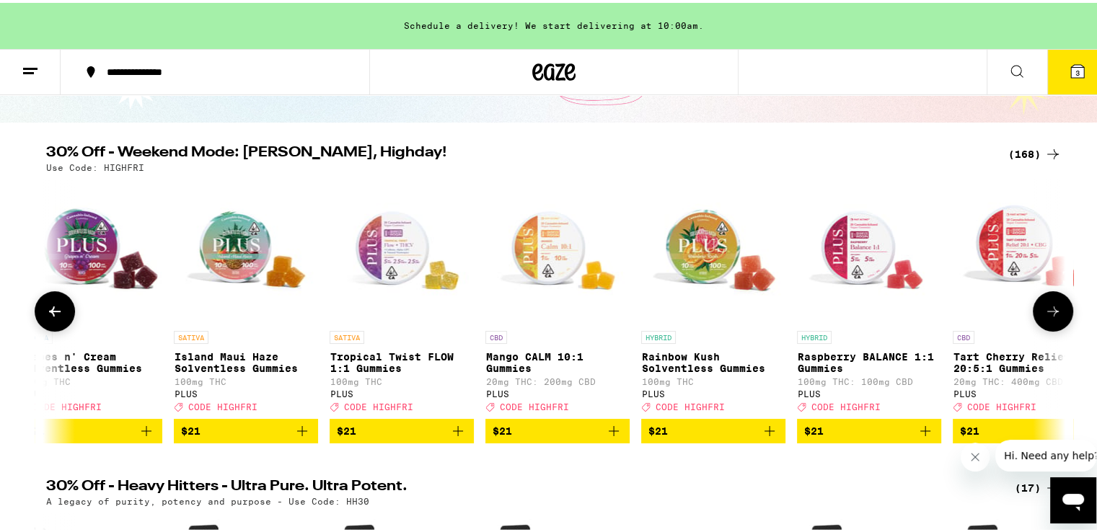
click at [1046, 307] on icon at bounding box center [1053, 308] width 17 height 17
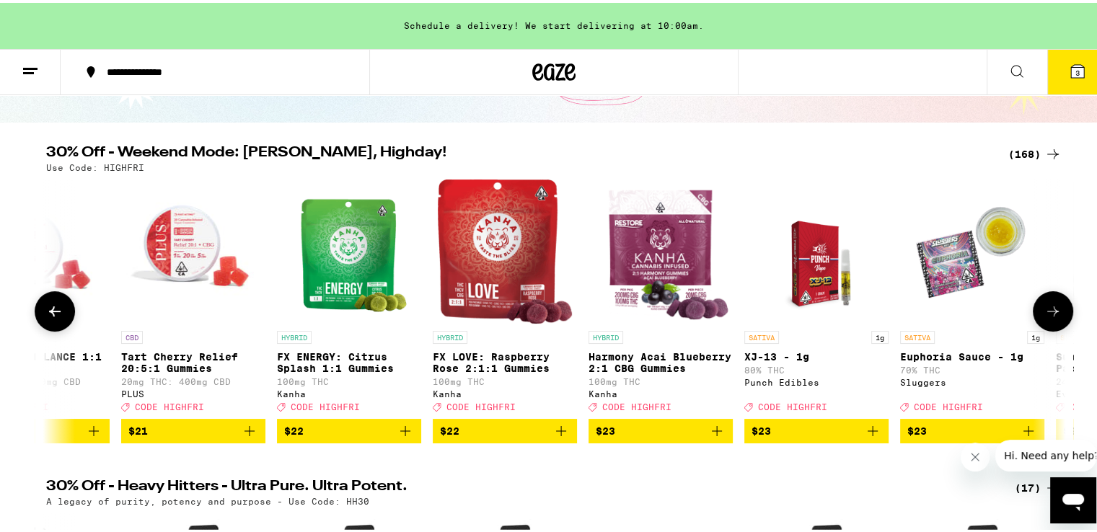
click at [1046, 307] on icon at bounding box center [1053, 308] width 17 height 17
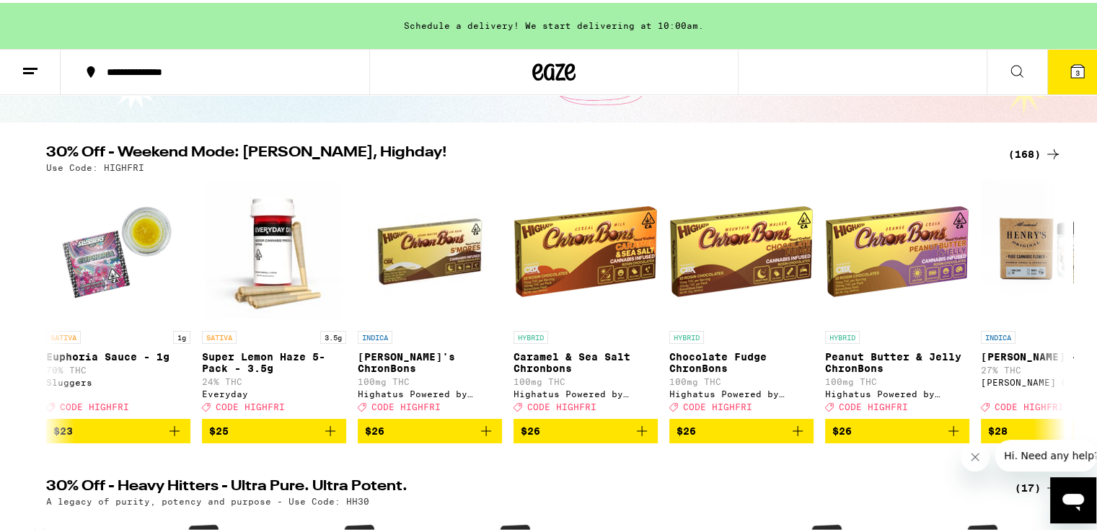
scroll to position [0, 15456]
